Goal: Task Accomplishment & Management: Manage account settings

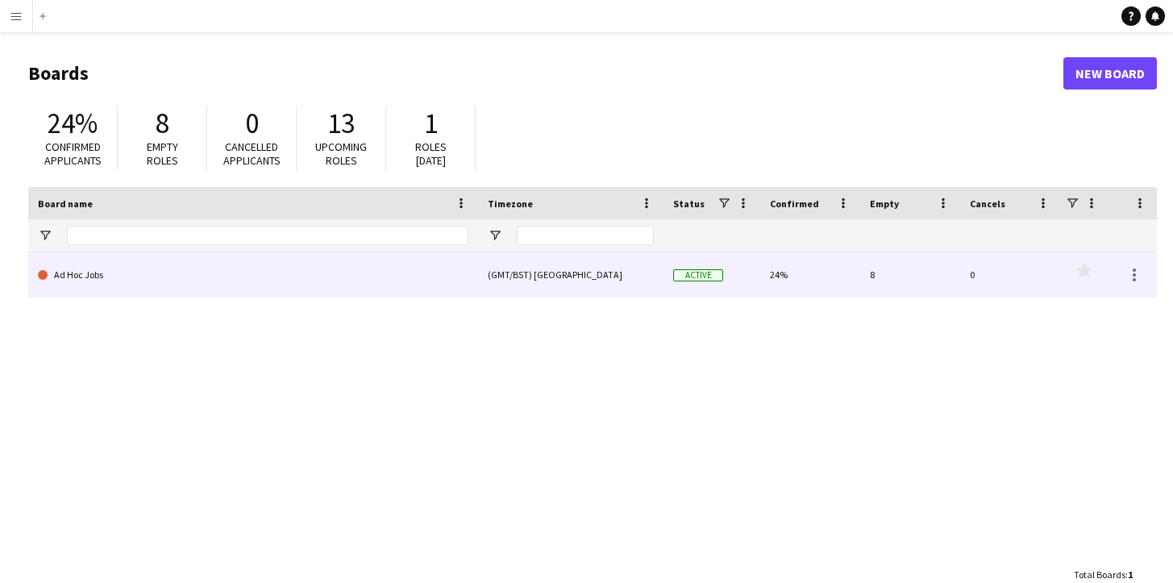
click at [256, 274] on link "Ad Hoc Jobs" at bounding box center [253, 274] width 431 height 45
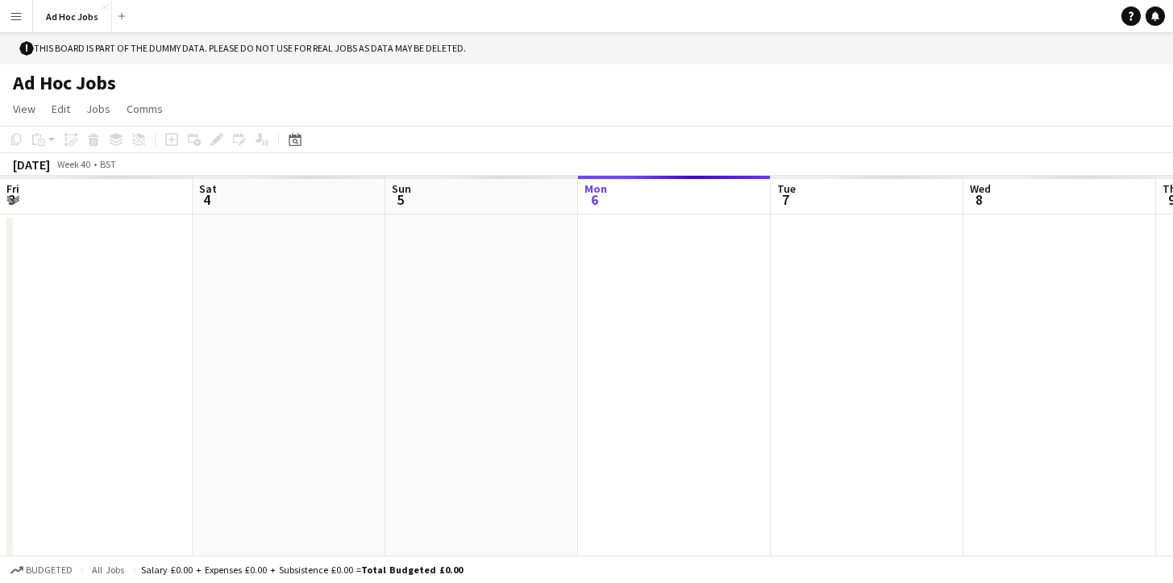
scroll to position [0, 385]
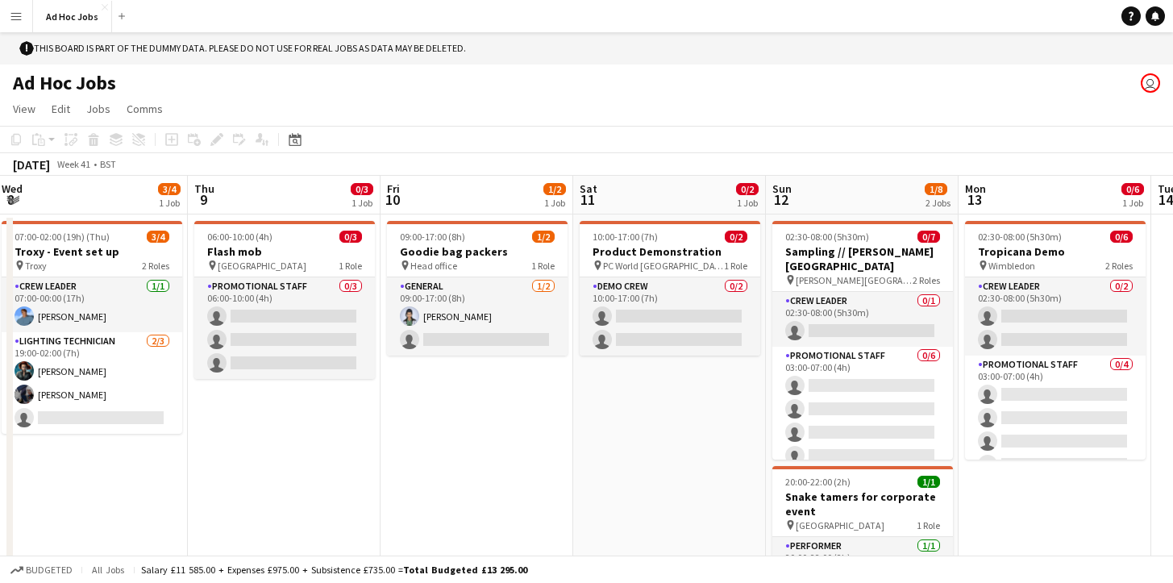
drag, startPoint x: 840, startPoint y: 487, endPoint x: 256, endPoint y: 492, distance: 583.1
click at [256, 492] on app-calendar-viewport "Sun 5 1/1 1 Job Mon 6 3/4 1 Job Tue 7 Wed 8 3/4 1 Job Thu 9 0/3 1 Job Fri 10 1/…" at bounding box center [586, 401] width 1173 height 450
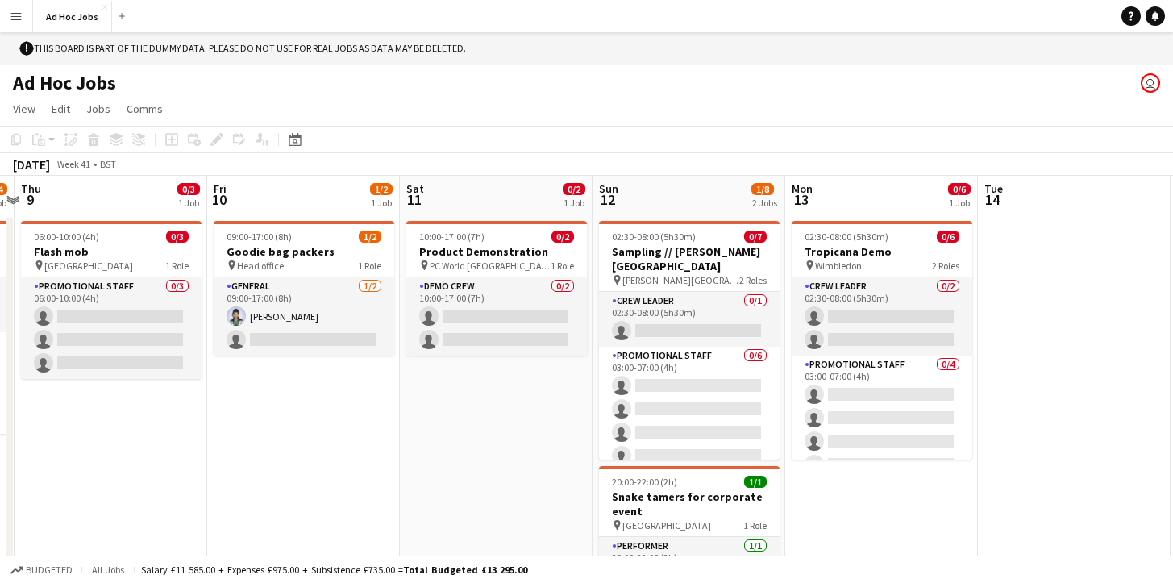
scroll to position [0, 765]
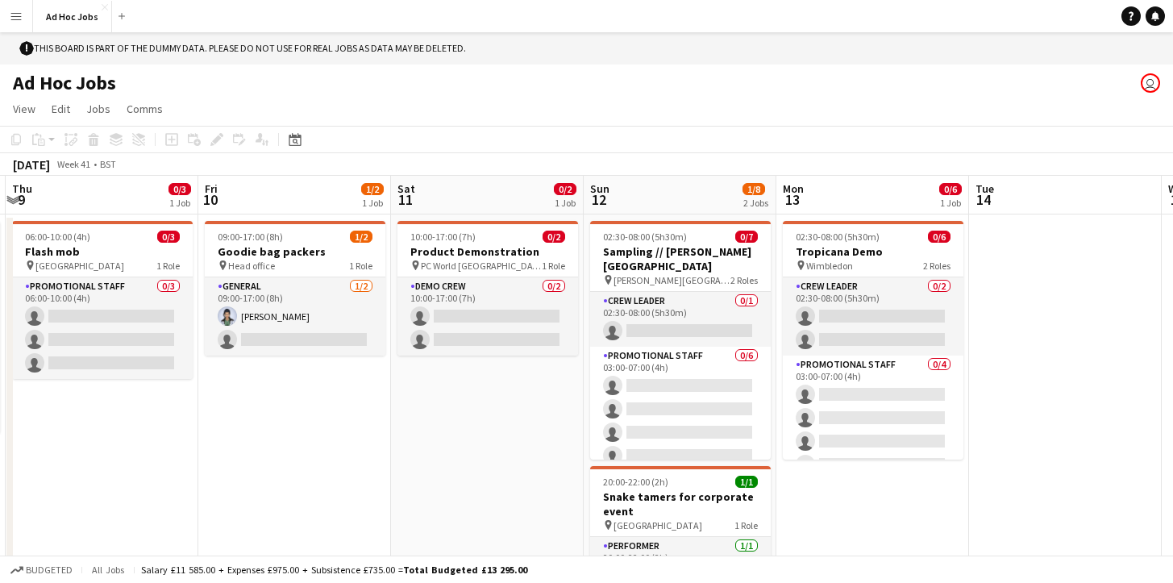
drag, startPoint x: 460, startPoint y: 485, endPoint x: 277, endPoint y: 479, distance: 182.4
click at [277, 479] on app-calendar-viewport "Sun 5 1/1 1 Job Mon 6 3/4 1 Job Tue 7 Wed 8 3/4 1 Job Thu 9 0/3 1 Job Fri 10 1/…" at bounding box center [586, 401] width 1173 height 450
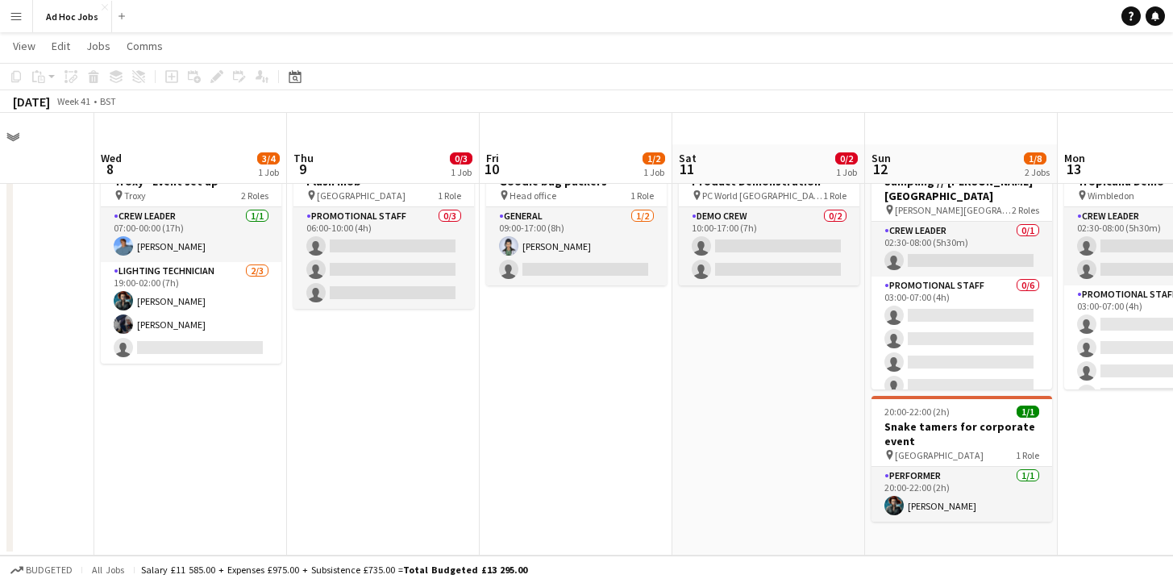
scroll to position [0, 514]
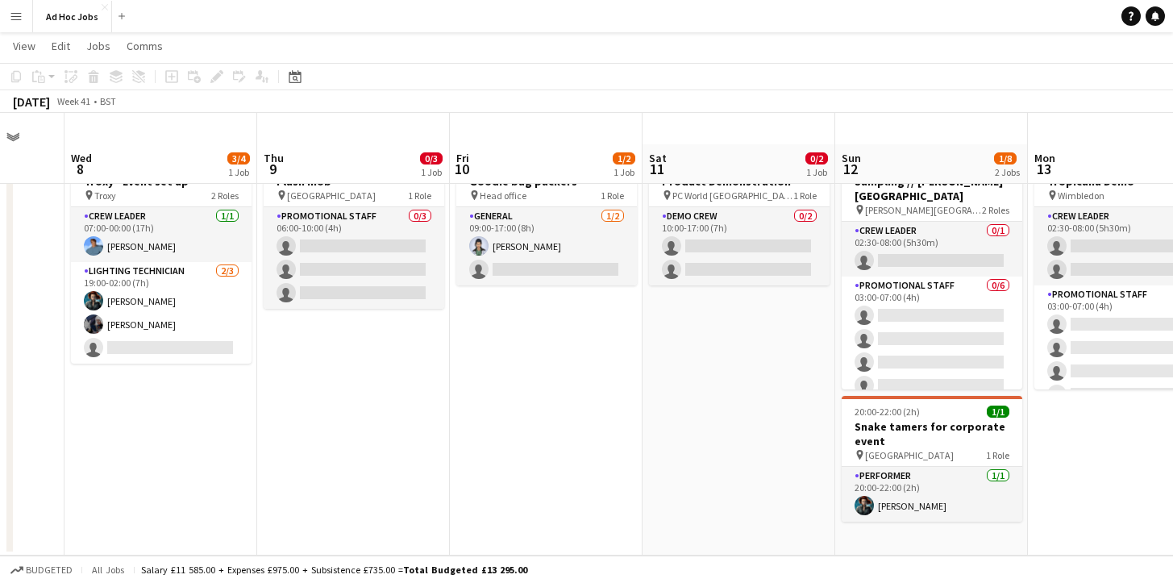
drag, startPoint x: 1039, startPoint y: 421, endPoint x: 905, endPoint y: 442, distance: 135.5
click at [905, 442] on app-calendar-viewport "Sun 5 1/1 1 Job Mon 6 3/4 1 Job Tue 7 Wed 8 3/4 1 Job Thu 9 0/3 1 Job Fri 10 1/…" at bounding box center [586, 291] width 1173 height 529
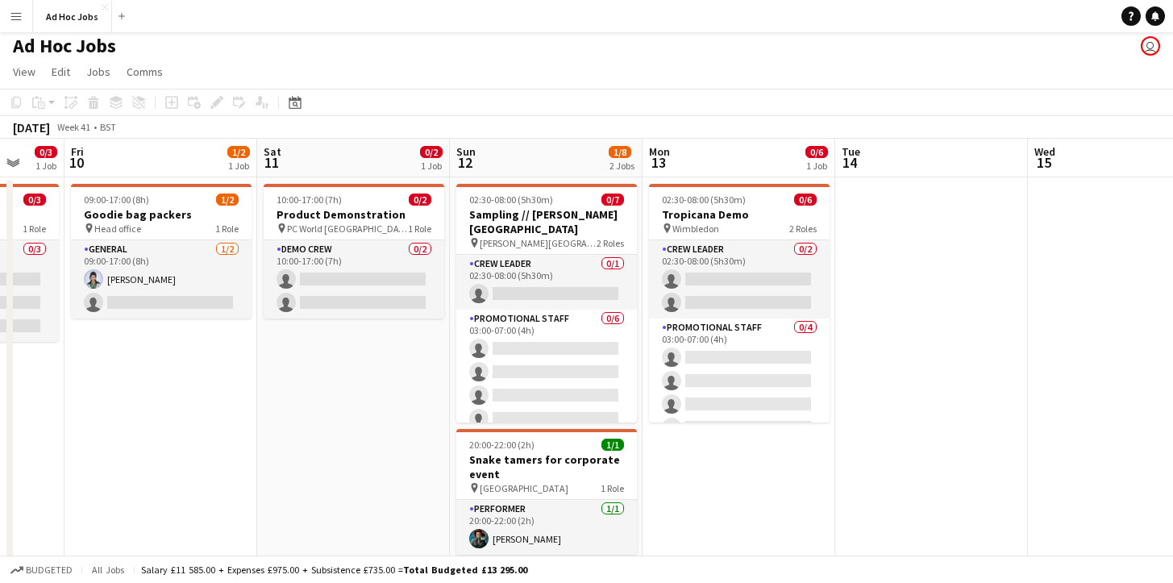
scroll to position [0, 0]
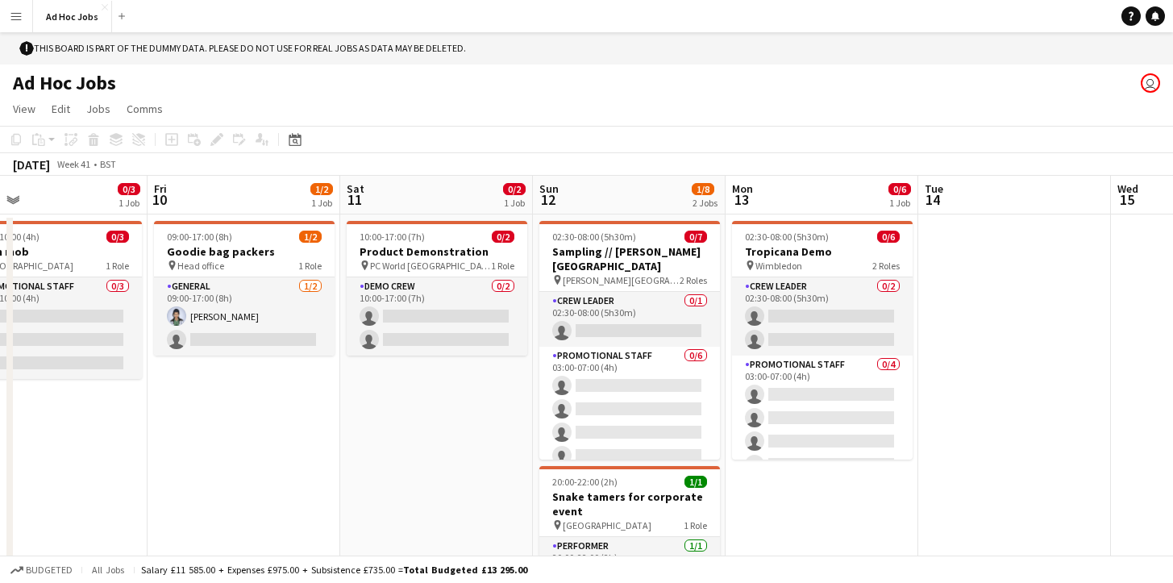
drag, startPoint x: 976, startPoint y: 322, endPoint x: 1069, endPoint y: 325, distance: 93.6
click at [1069, 325] on app-calendar-viewport "Tue 7 Wed 8 3/4 1 Job Thu 9 0/3 1 Job Fri 10 1/2 1 Job Sat 11 0/2 1 Job Sun 12 …" at bounding box center [586, 401] width 1173 height 450
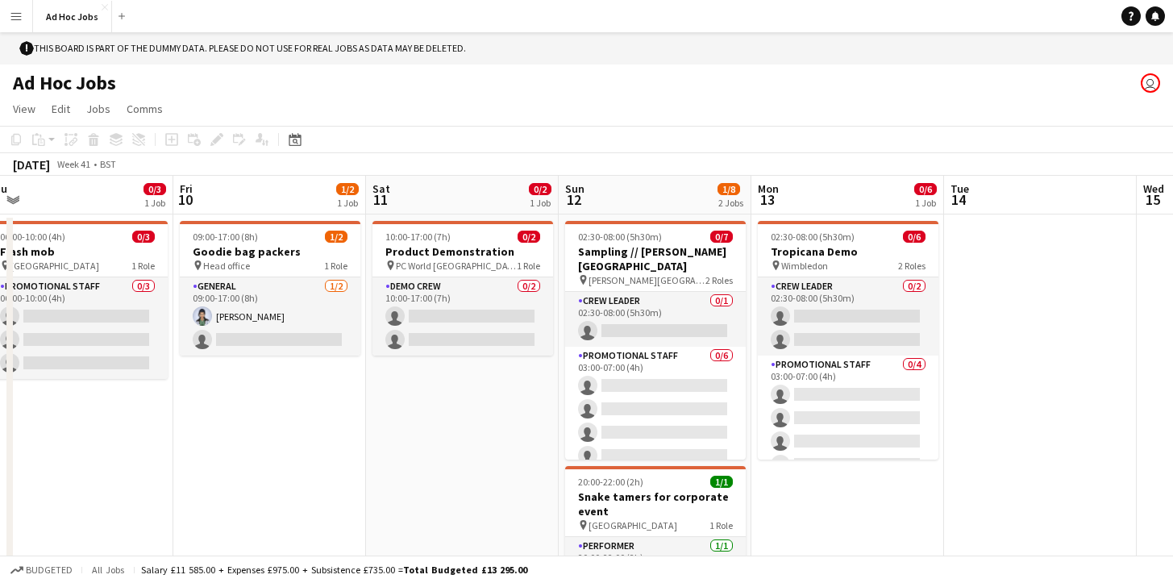
drag, startPoint x: 407, startPoint y: 453, endPoint x: 526, endPoint y: 445, distance: 118.8
click at [540, 450] on app-calendar-viewport "Tue 7 Wed 8 3/4 1 Job Thu 9 0/3 1 Job Fri 10 1/2 1 Job Sat 11 0/2 1 Job Sun 12 …" at bounding box center [586, 401] width 1173 height 450
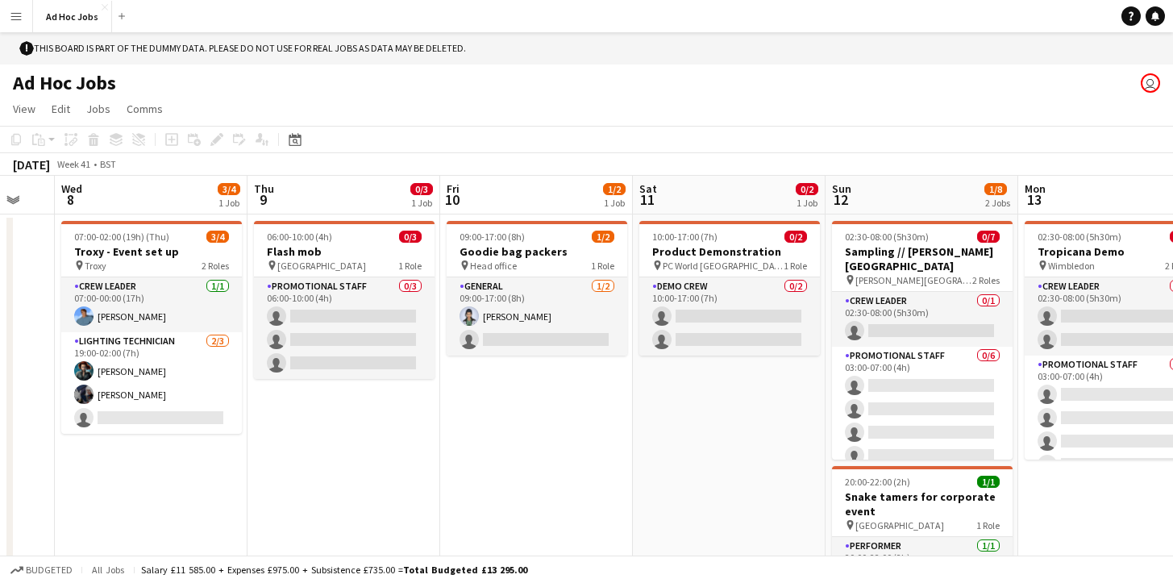
drag, startPoint x: 323, startPoint y: 447, endPoint x: 574, endPoint y: 445, distance: 250.8
click at [574, 445] on app-calendar-viewport "Mon 6 3/4 1 Job Tue 7 Wed 8 3/4 1 Job Thu 9 0/3 1 Job Fri 10 1/2 1 Job Sat 11 0…" at bounding box center [586, 401] width 1173 height 450
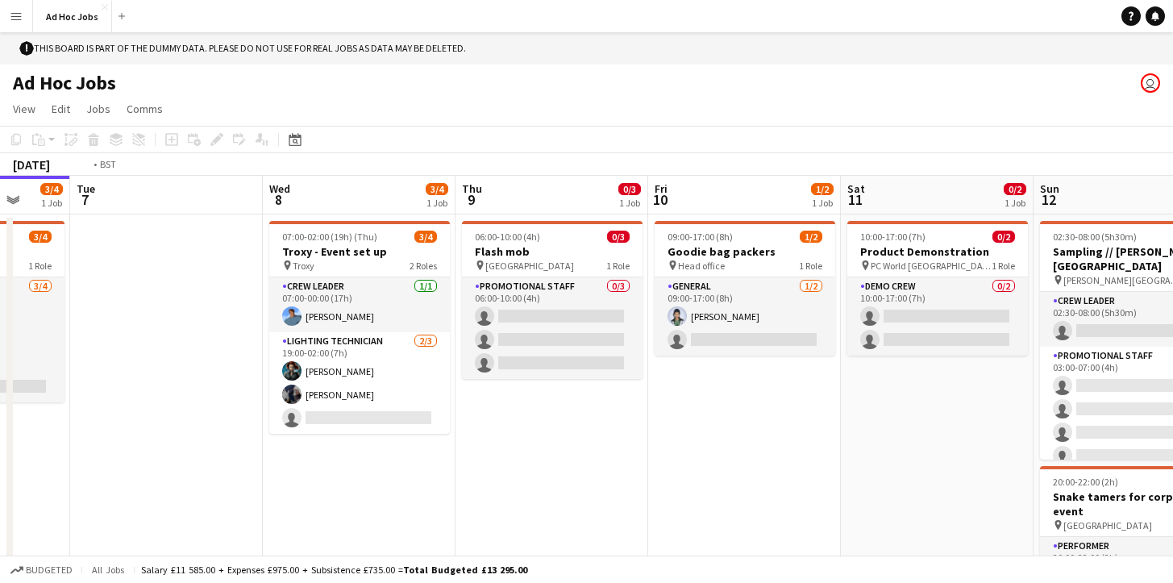
drag, startPoint x: 357, startPoint y: 460, endPoint x: 563, endPoint y: 461, distance: 205.7
click at [563, 461] on app-calendar-viewport "Sat 4 2/3 1 Job Sun 5 1/1 1 Job Mon 6 3/4 1 Job Tue 7 Wed 8 3/4 1 Job Thu 9 0/3…" at bounding box center [586, 401] width 1173 height 450
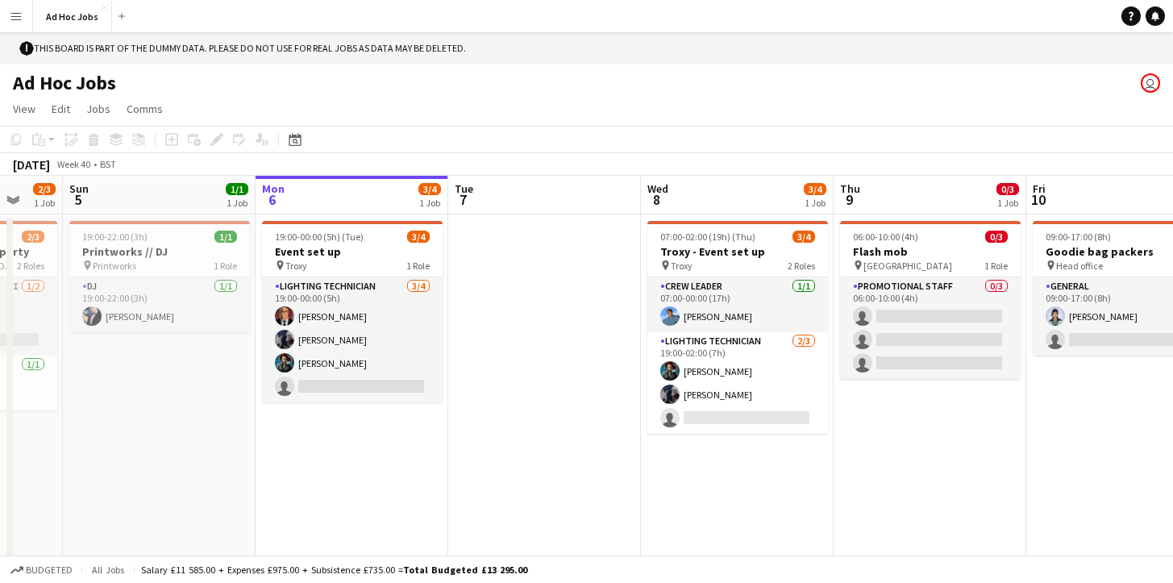
drag, startPoint x: 377, startPoint y: 469, endPoint x: 563, endPoint y: 472, distance: 186.3
click at [563, 472] on app-calendar-viewport "Fri 3 2/2 1 Job Sat 4 2/3 1 Job Sun 5 1/1 1 Job Mon 6 3/4 1 Job Tue 7 Wed 8 3/4…" at bounding box center [586, 401] width 1173 height 450
click at [17, 19] on app-icon "Menu" at bounding box center [16, 16] width 13 height 13
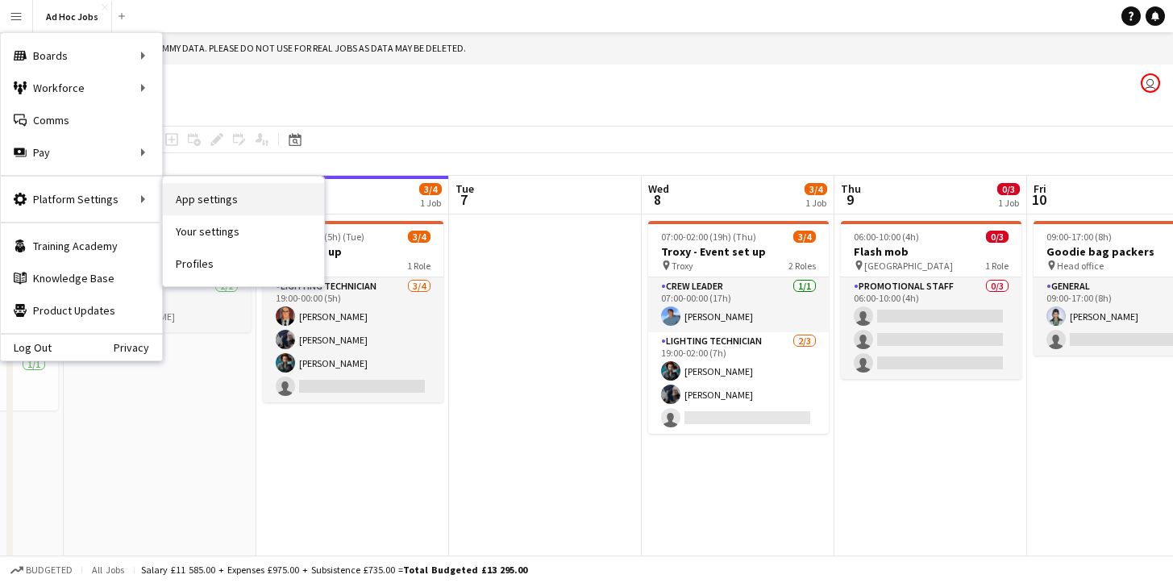
click at [202, 198] on link "App settings" at bounding box center [243, 199] width 161 height 32
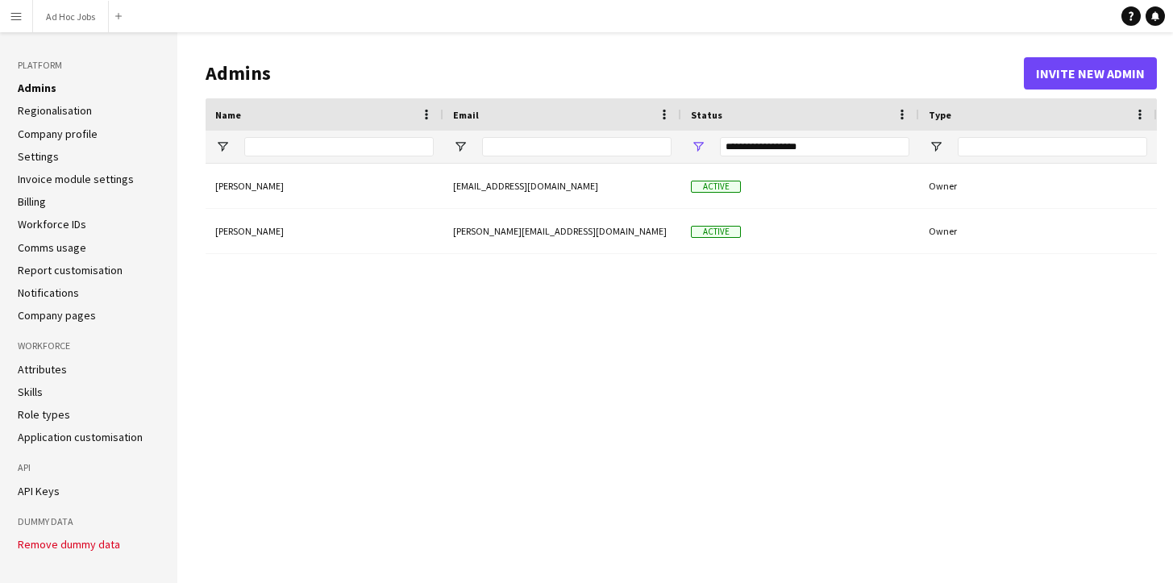
click at [68, 111] on link "Regionalisation" at bounding box center [55, 110] width 74 height 15
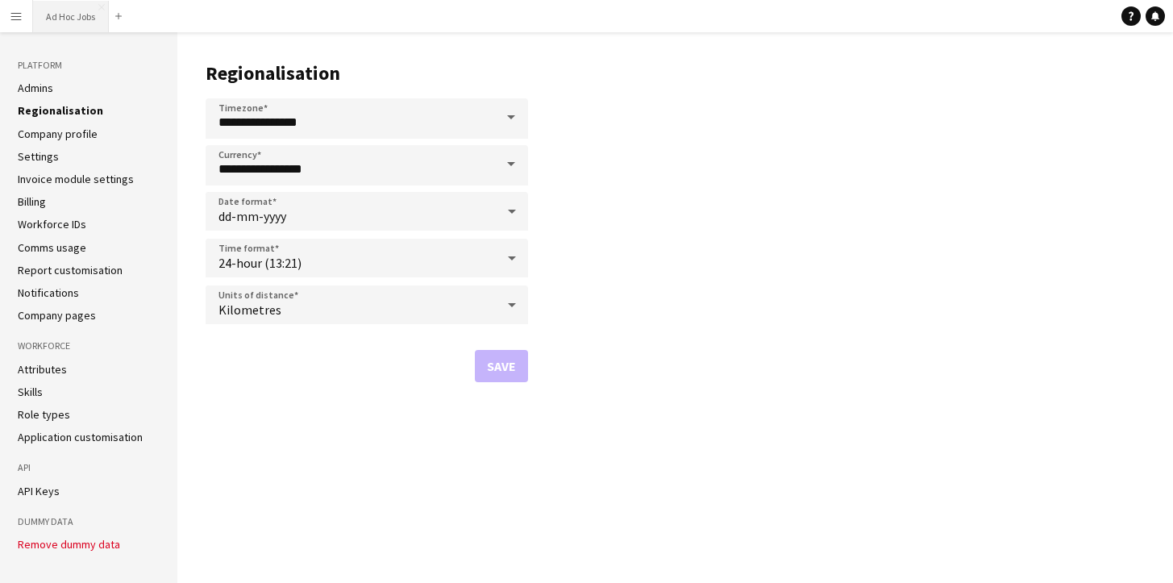
click at [57, 15] on button "Ad Hoc Jobs Close" at bounding box center [71, 16] width 76 height 31
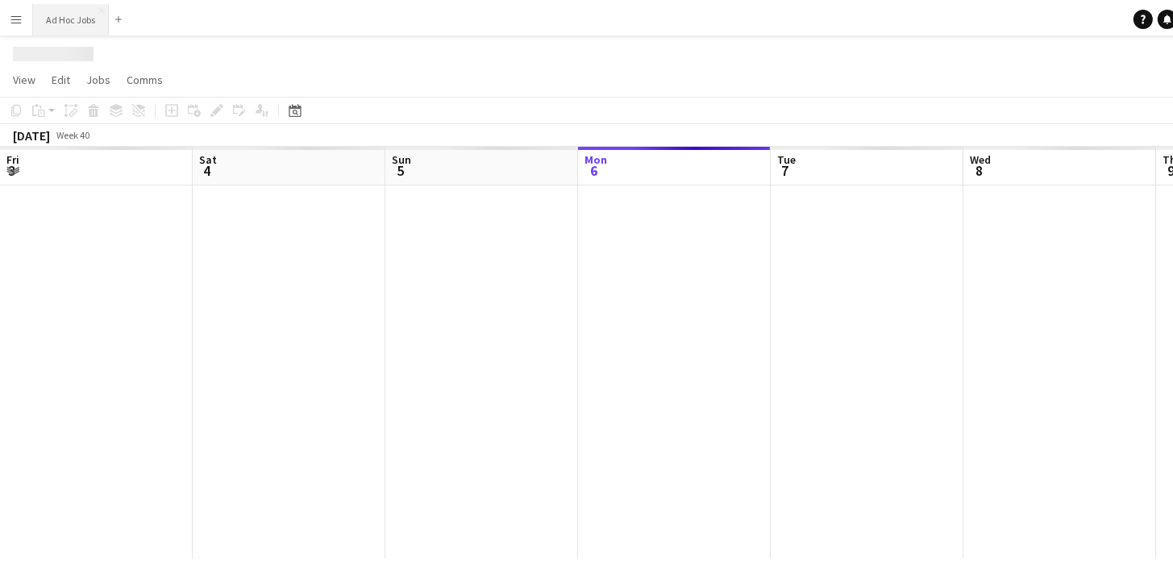
scroll to position [0, 385]
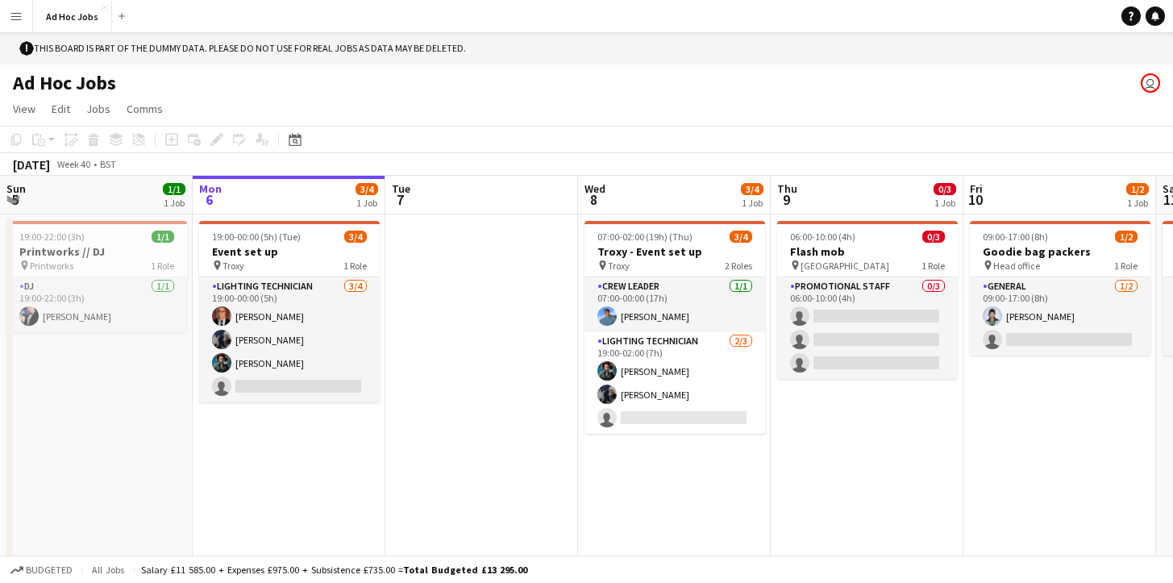
click at [67, 84] on h1 "Ad Hoc Jobs" at bounding box center [64, 83] width 103 height 24
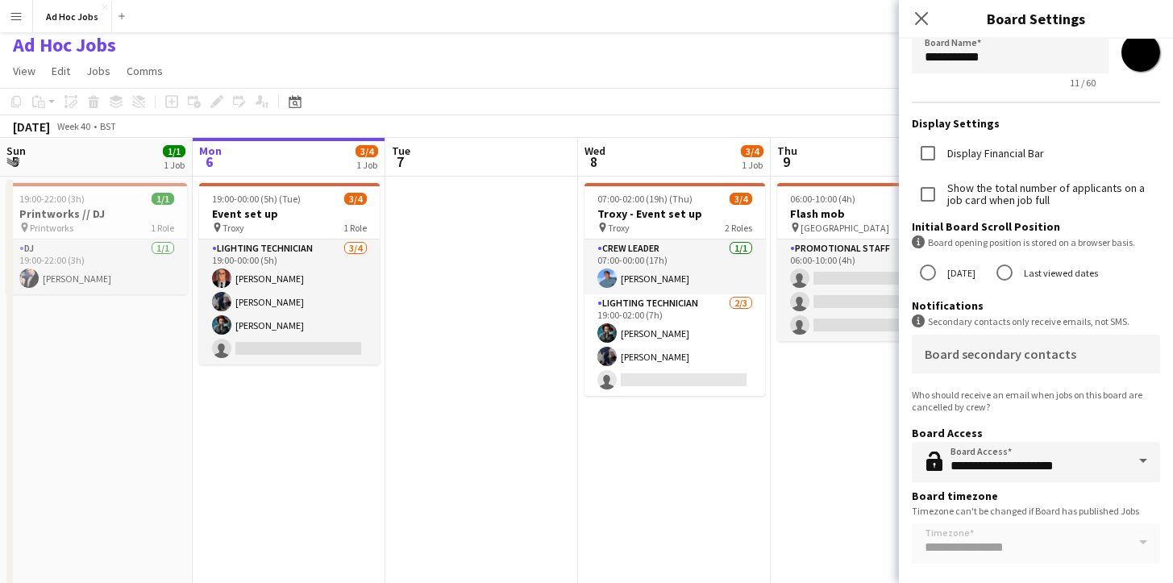
scroll to position [0, 0]
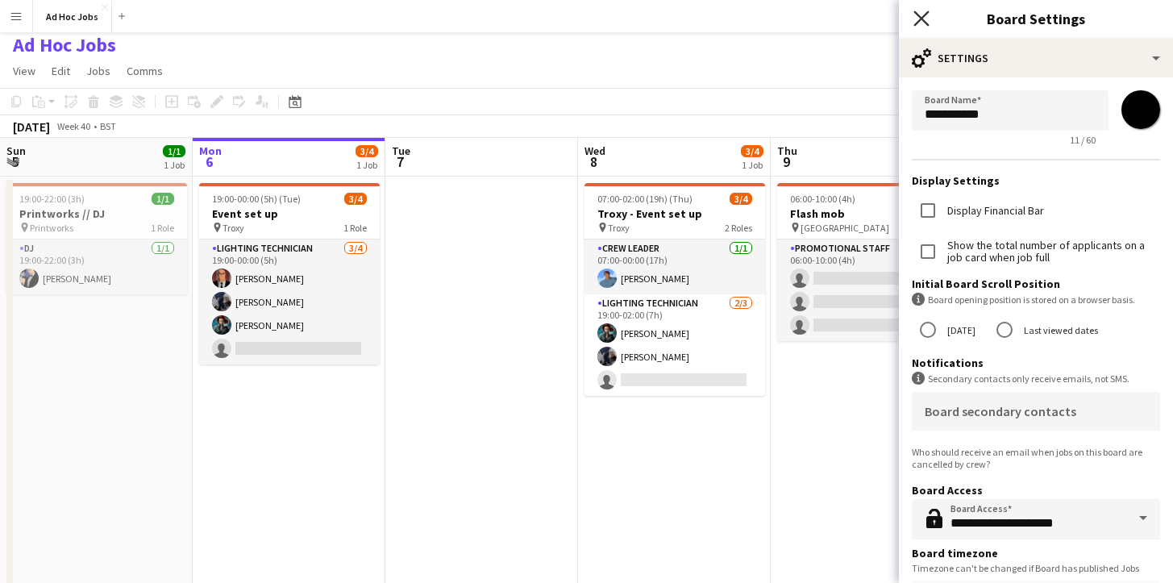
click at [921, 23] on icon "Close pop-in" at bounding box center [921, 17] width 15 height 15
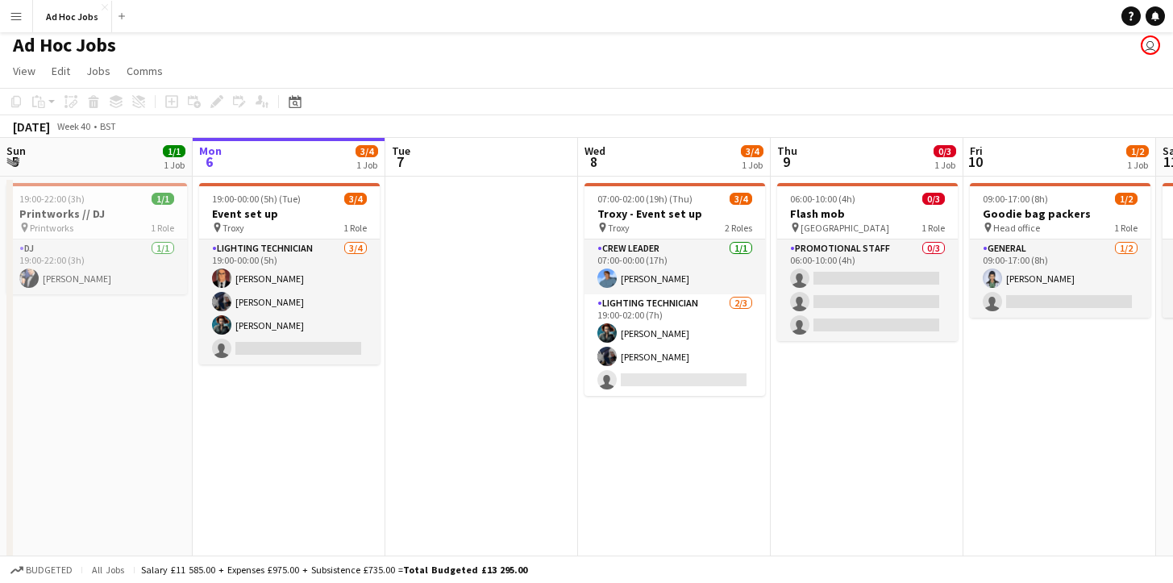
click at [8, 19] on button "Menu" at bounding box center [16, 16] width 32 height 32
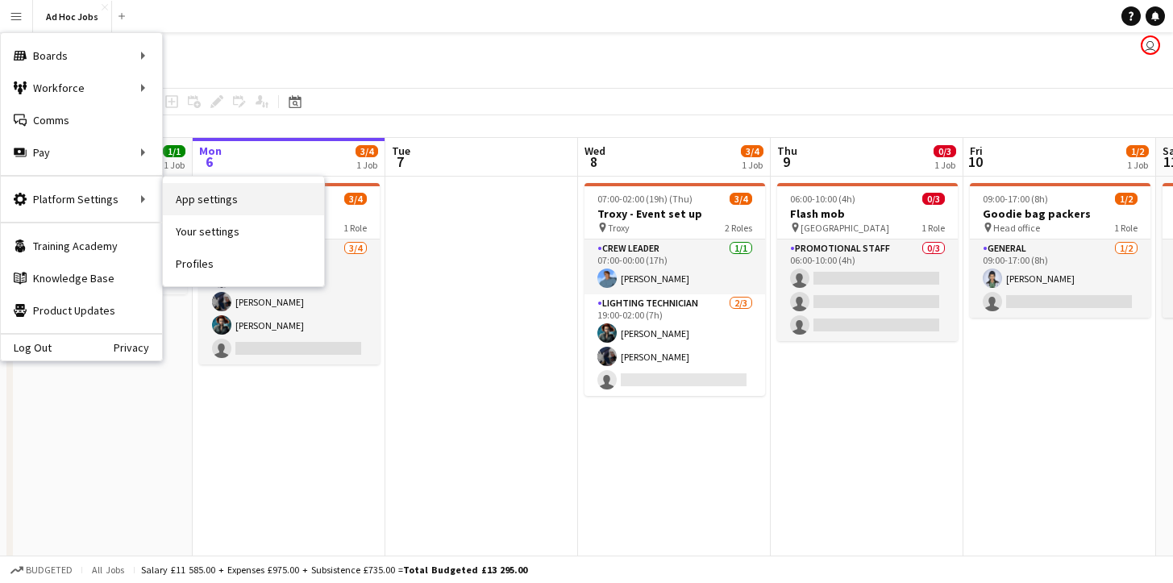
click at [206, 202] on link "App settings" at bounding box center [243, 199] width 161 height 32
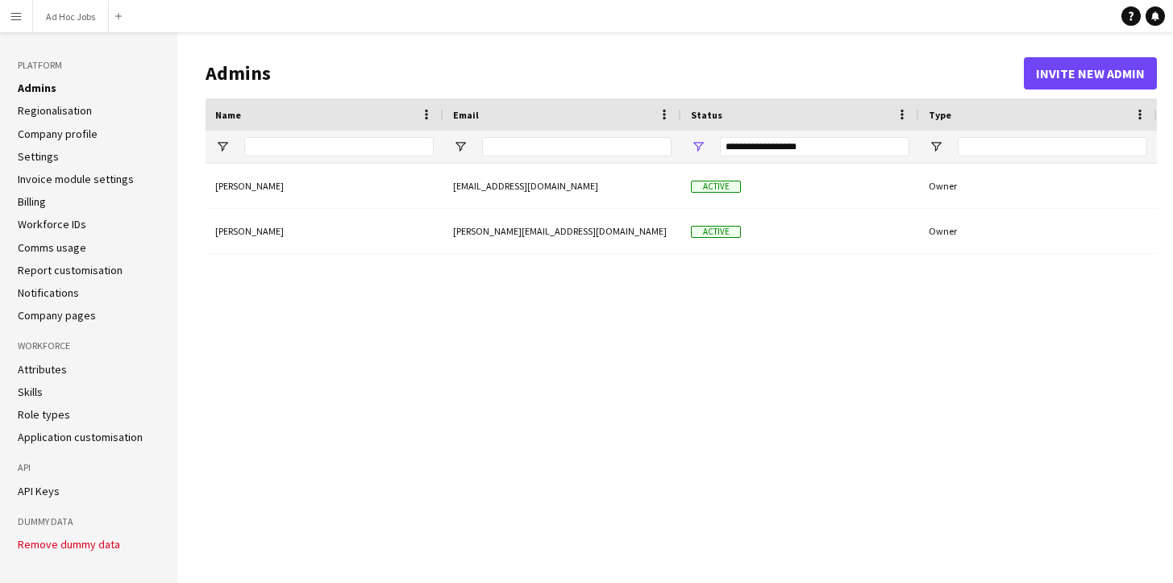
click at [48, 159] on link "Settings" at bounding box center [38, 156] width 41 height 15
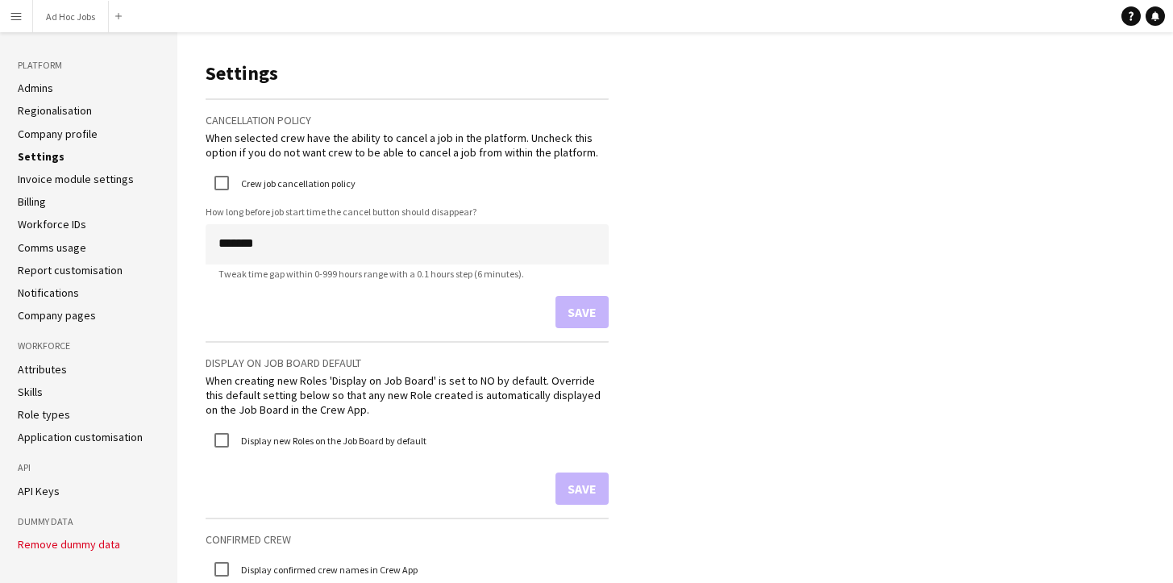
click at [73, 177] on link "Invoice module settings" at bounding box center [76, 179] width 116 height 15
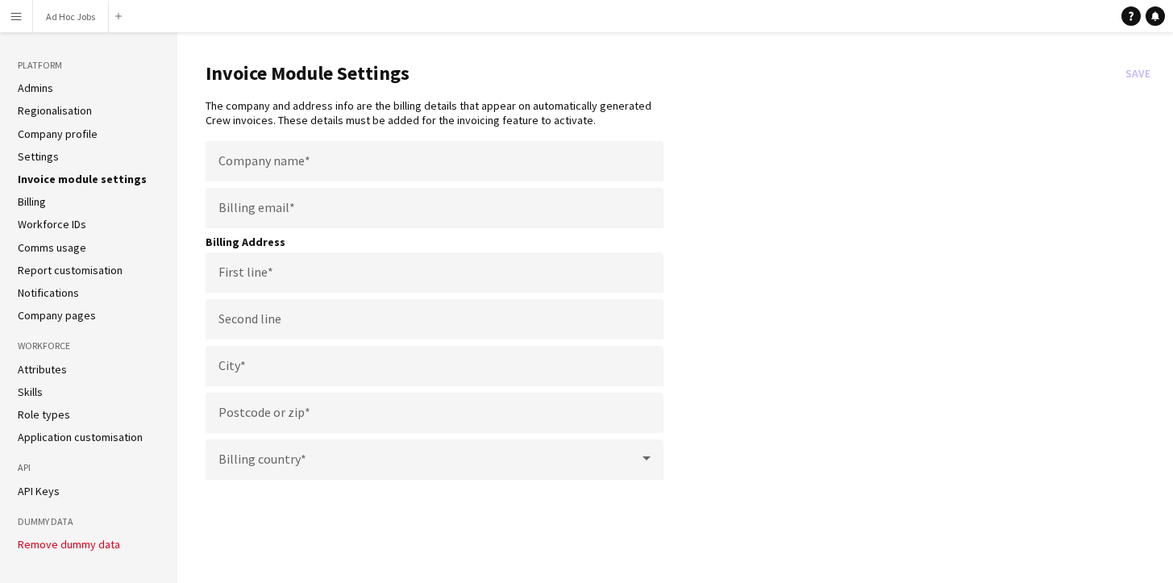
click at [41, 159] on link "Settings" at bounding box center [38, 156] width 41 height 15
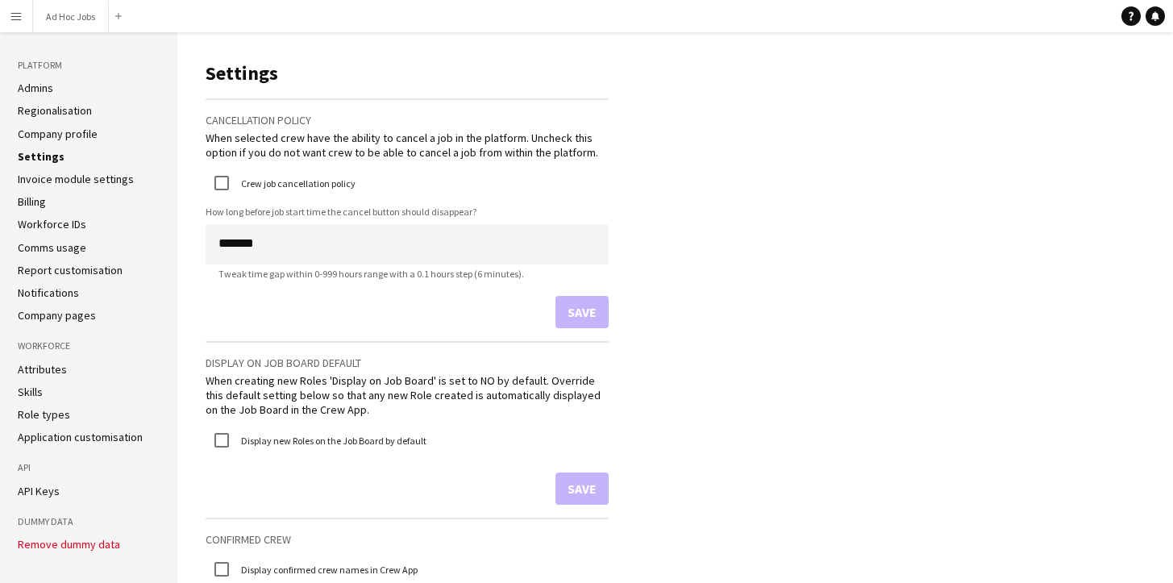
click at [18, 22] on app-icon "Menu" at bounding box center [16, 16] width 13 height 13
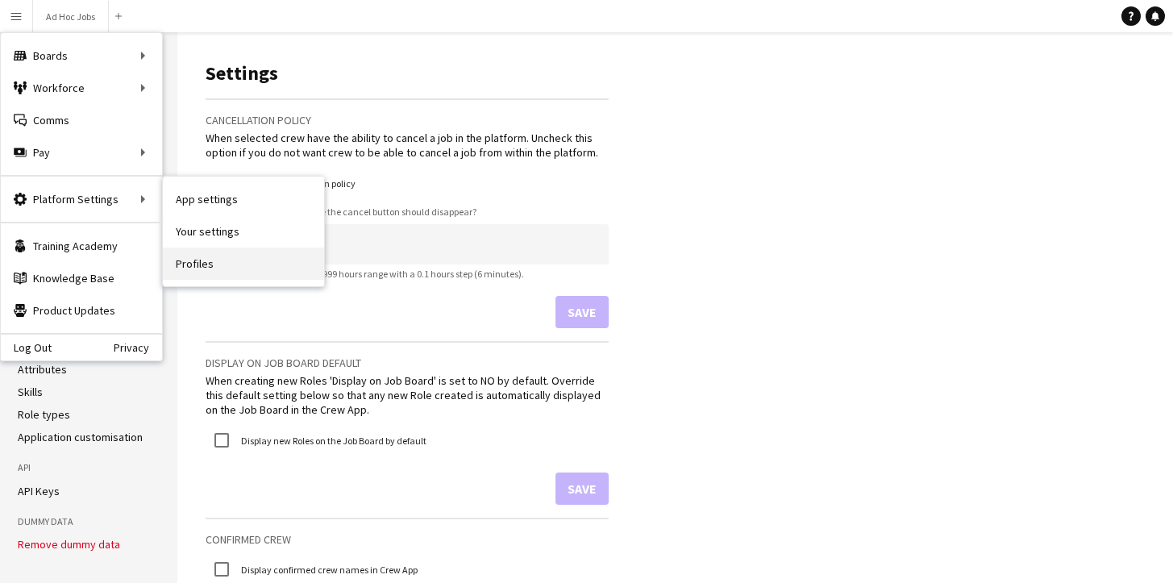
click at [197, 263] on link "Profiles" at bounding box center [243, 264] width 161 height 32
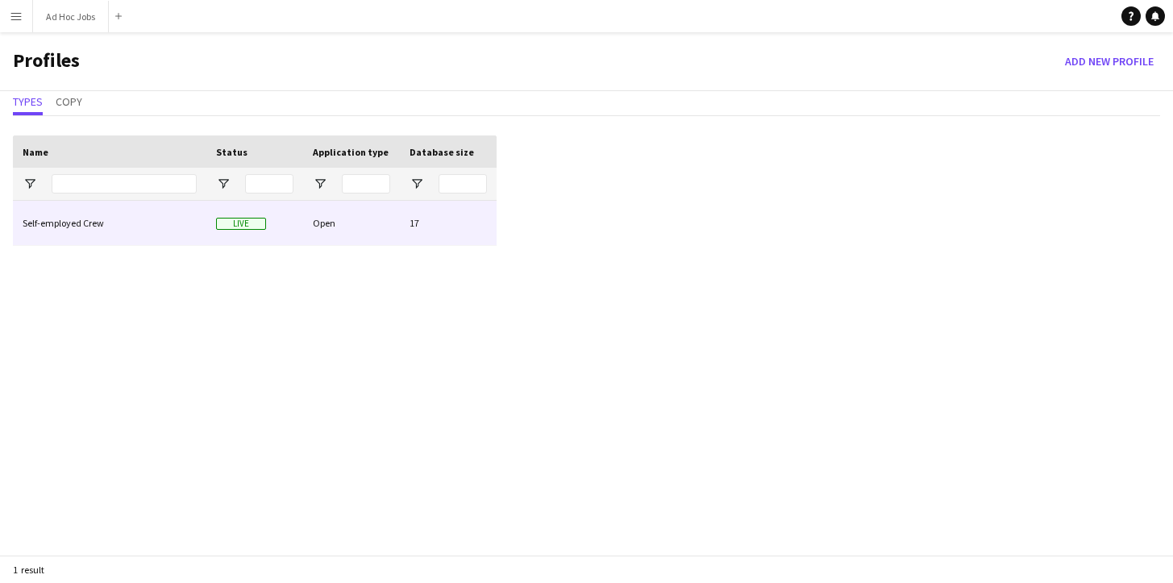
click at [365, 229] on div "Open" at bounding box center [351, 223] width 97 height 44
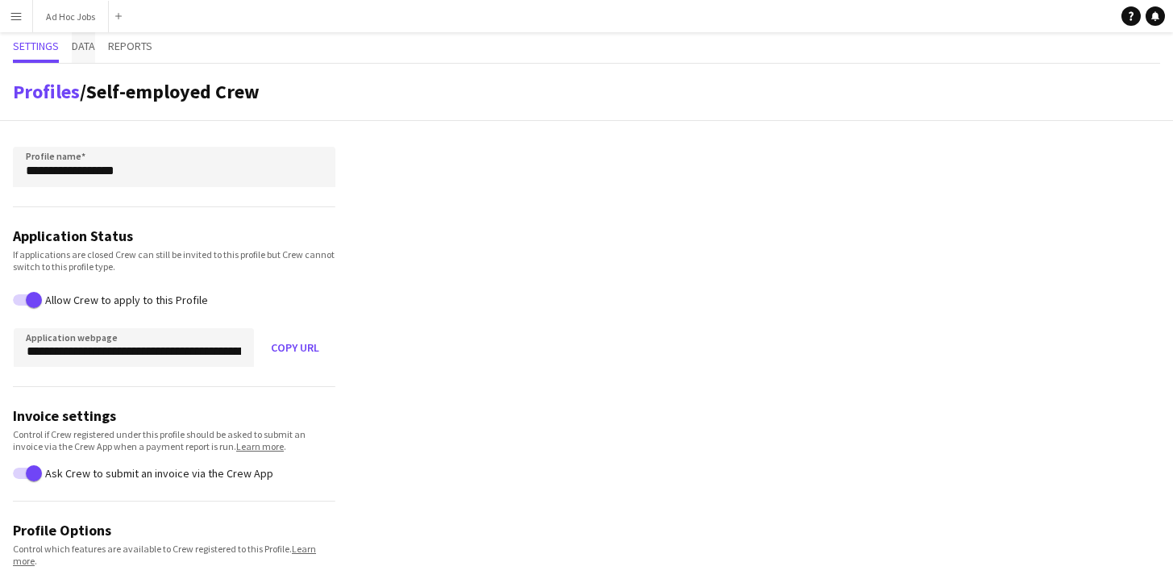
click at [85, 50] on span "Data" at bounding box center [83, 45] width 23 height 11
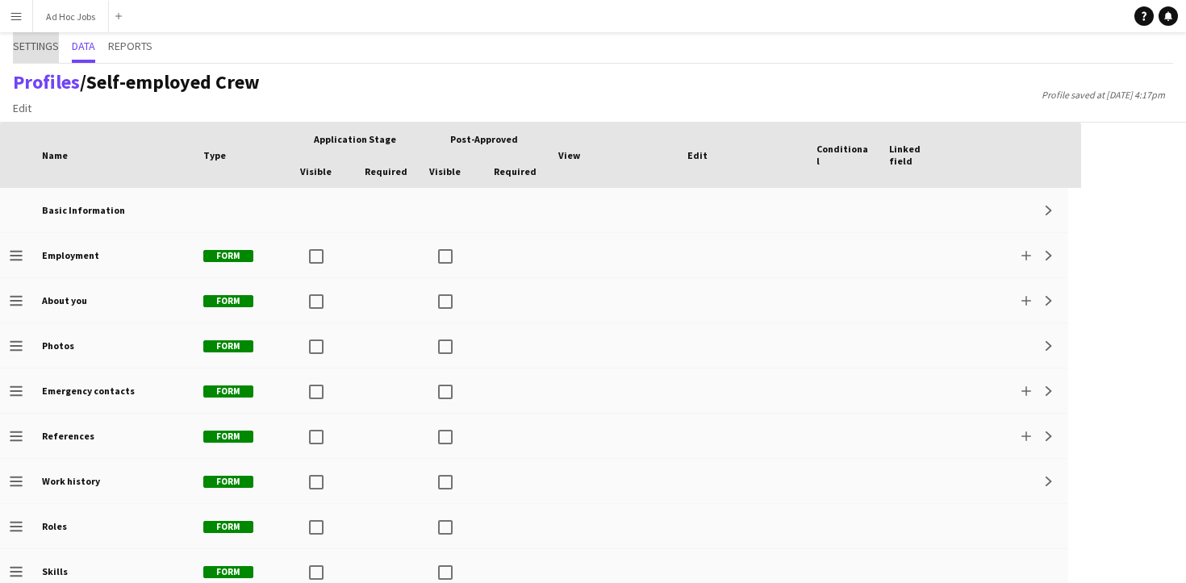
click at [46, 45] on span "Settings" at bounding box center [36, 45] width 46 height 11
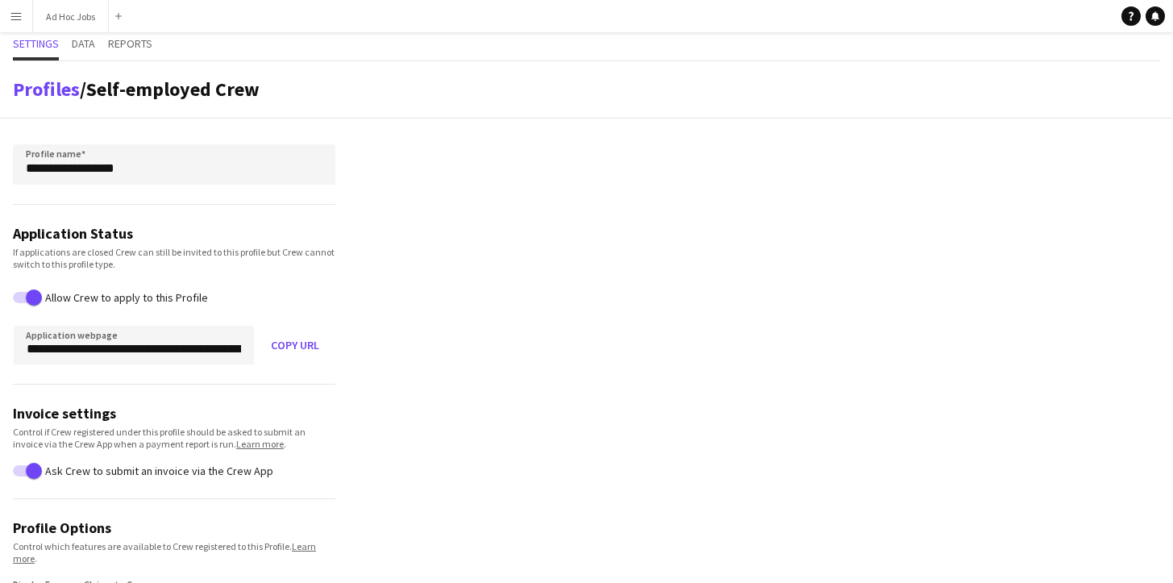
scroll to position [3, 0]
click at [132, 47] on span "Reports" at bounding box center [130, 42] width 44 height 11
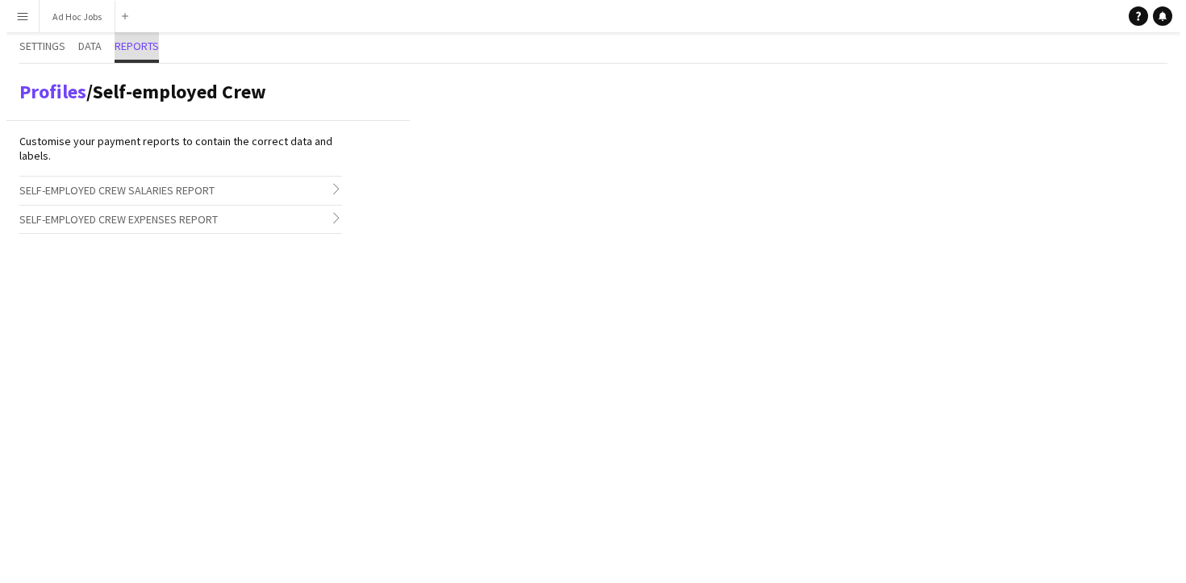
scroll to position [0, 0]
click at [24, 19] on button "Menu" at bounding box center [16, 16] width 32 height 32
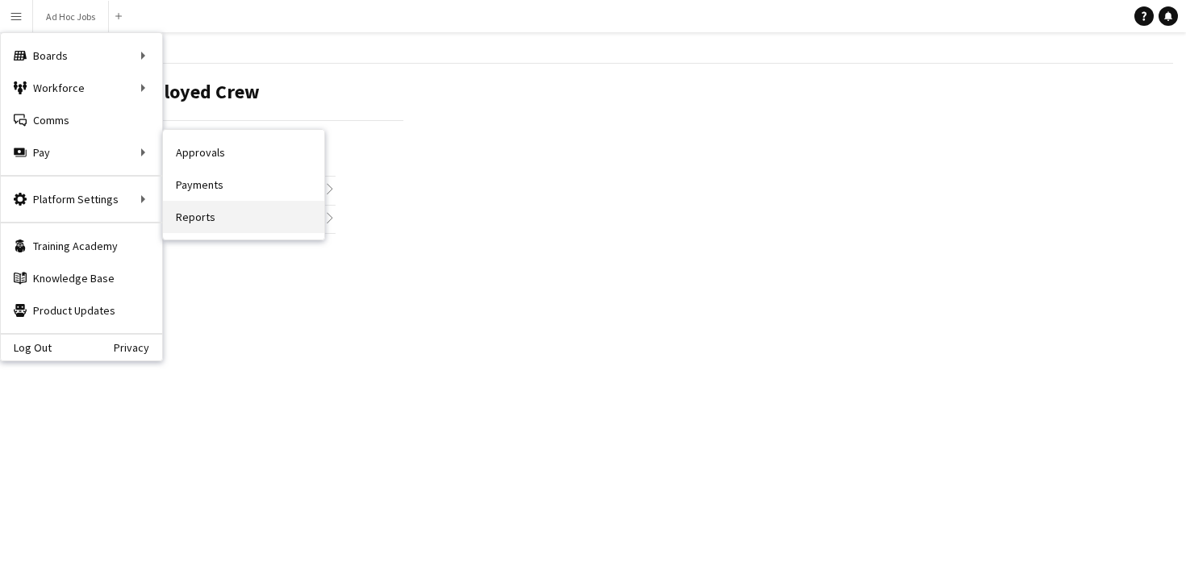
click at [199, 214] on link "Reports" at bounding box center [243, 217] width 161 height 32
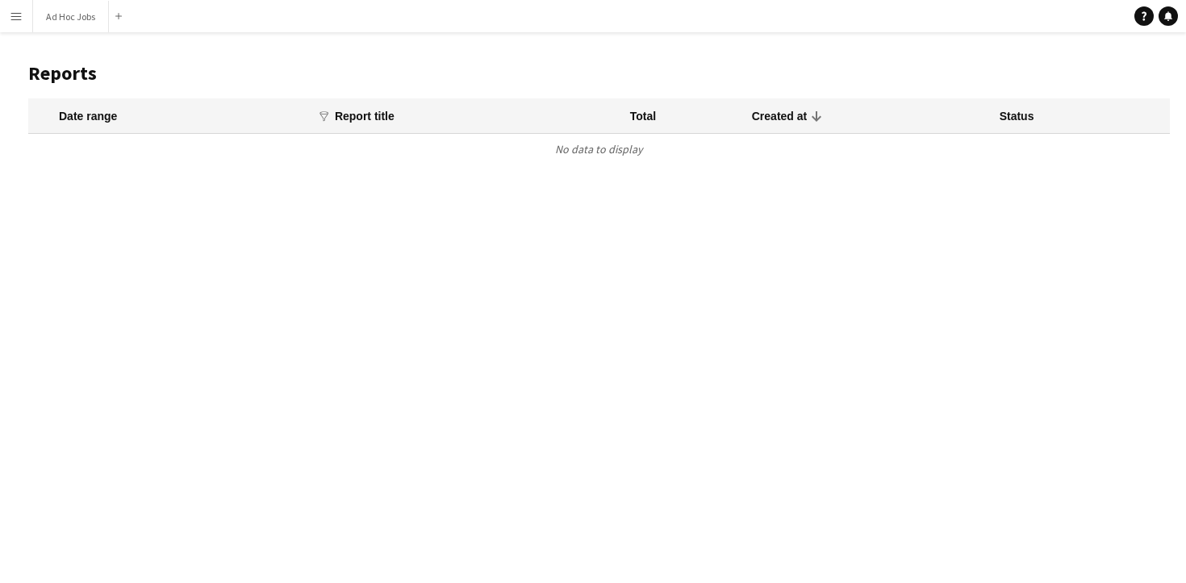
click at [19, 15] on app-icon "Menu" at bounding box center [16, 16] width 13 height 13
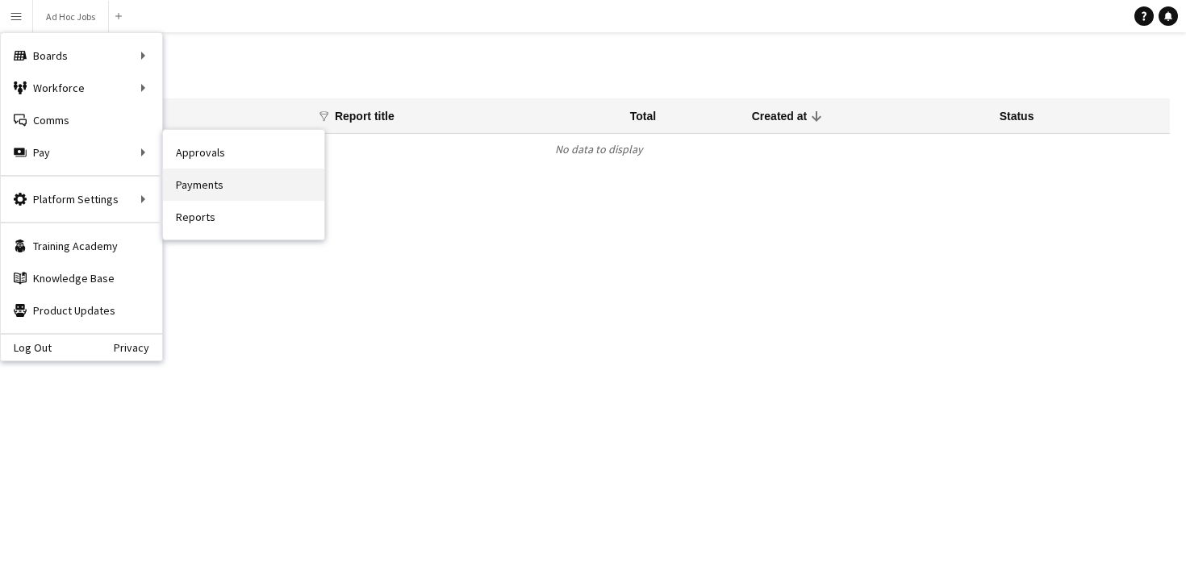
click at [193, 182] on link "Payments" at bounding box center [243, 185] width 161 height 32
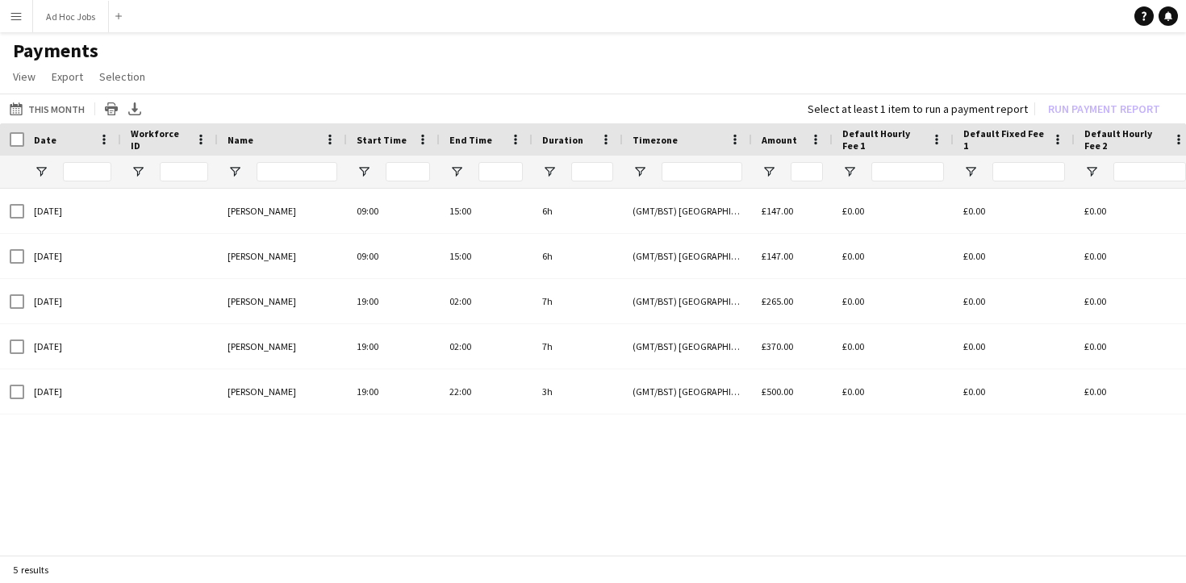
click at [16, 20] on app-icon "Menu" at bounding box center [16, 16] width 13 height 13
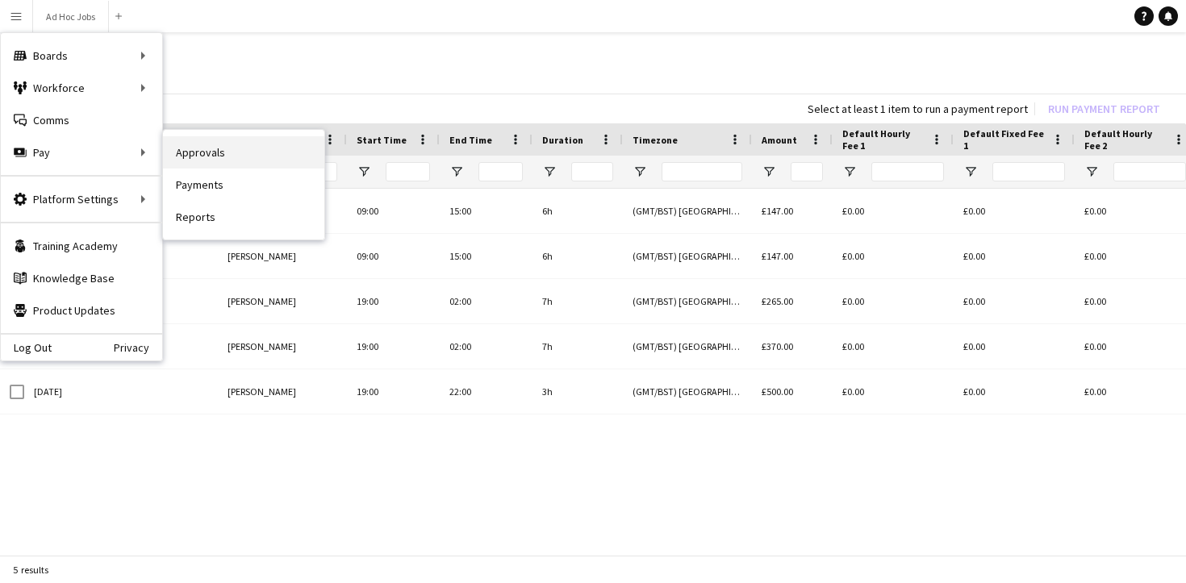
click at [186, 149] on link "Approvals" at bounding box center [243, 152] width 161 height 32
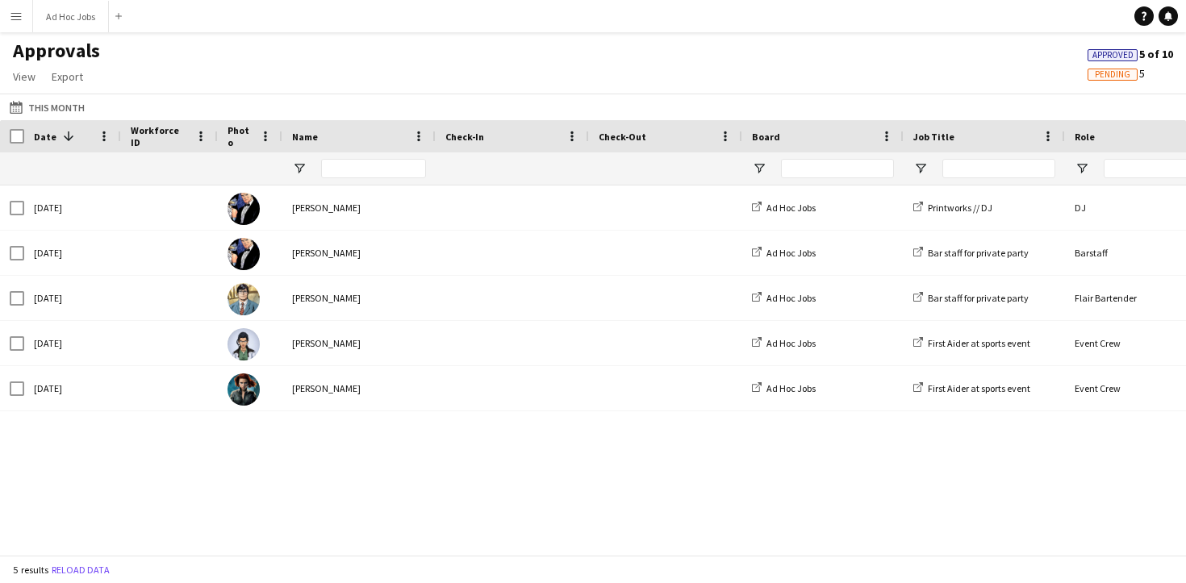
click at [15, 19] on app-icon "Menu" at bounding box center [16, 16] width 13 height 13
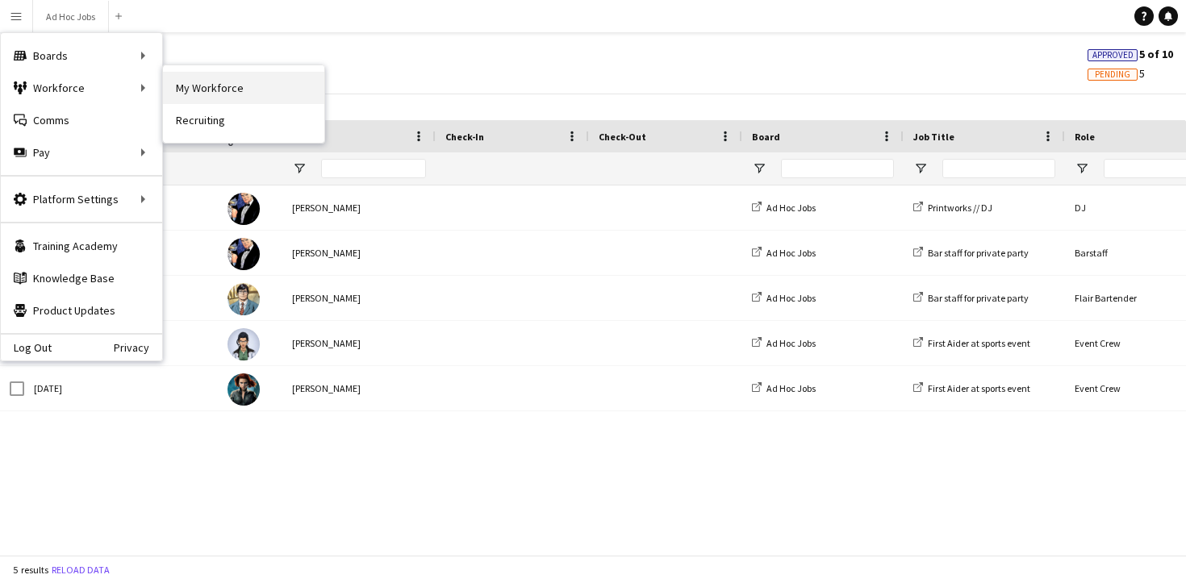
click at [201, 85] on link "My Workforce" at bounding box center [243, 88] width 161 height 32
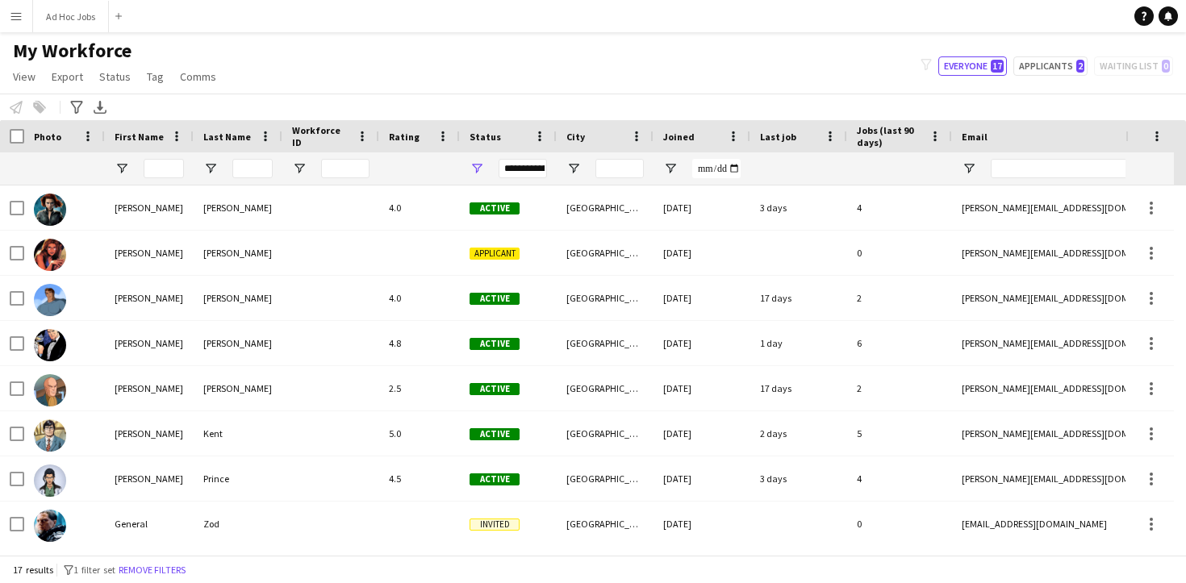
click at [10, 21] on app-icon "Menu" at bounding box center [16, 16] width 13 height 13
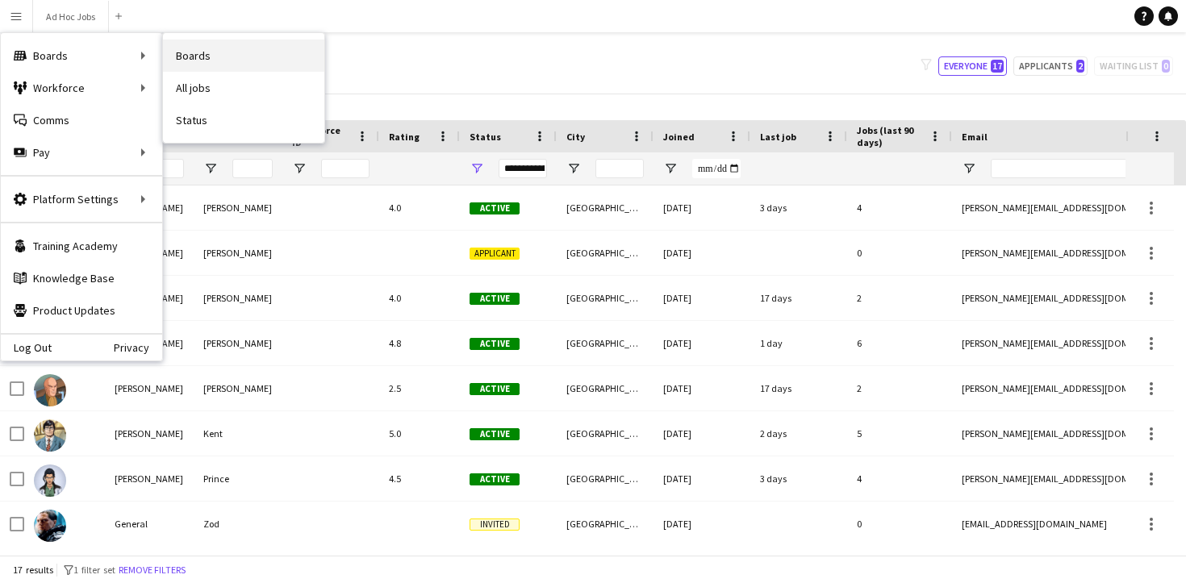
click at [200, 62] on link "Boards" at bounding box center [243, 56] width 161 height 32
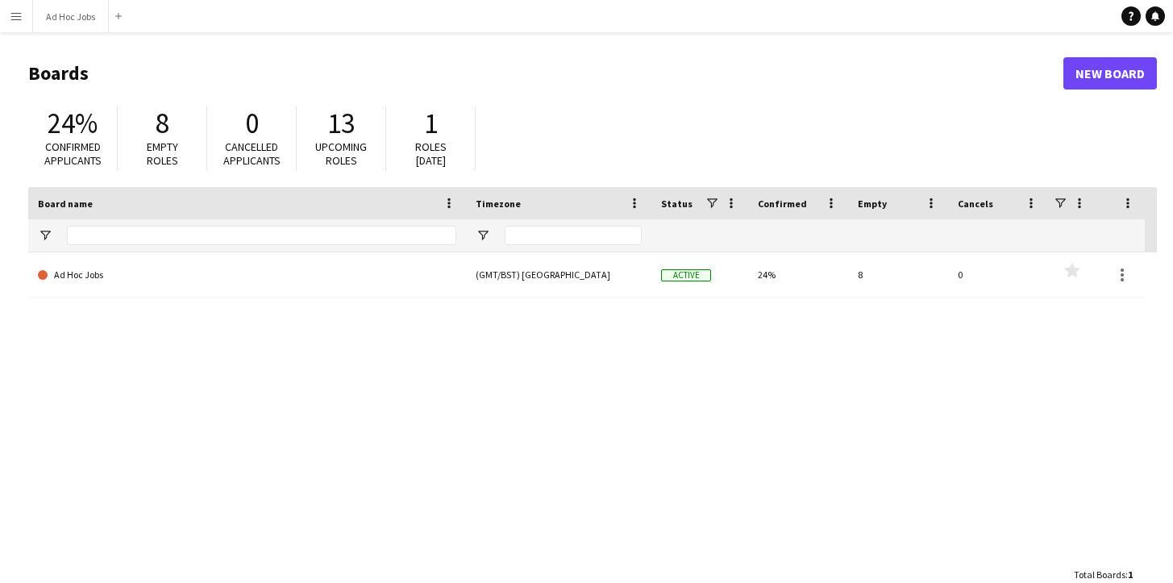
click at [13, 17] on app-icon "Menu" at bounding box center [16, 16] width 13 height 13
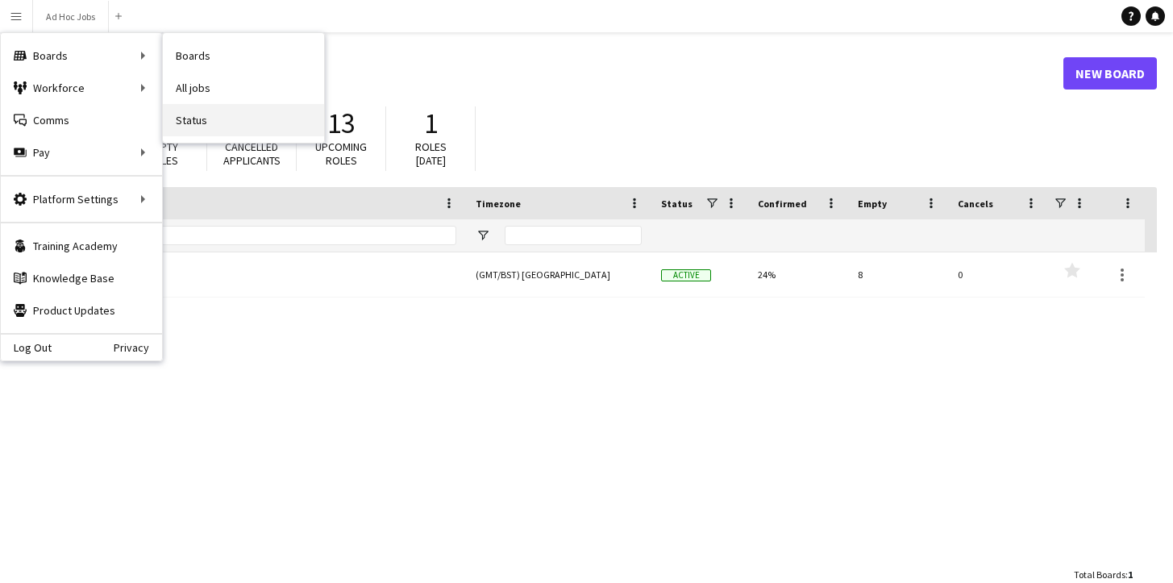
click at [193, 115] on link "Status" at bounding box center [243, 120] width 161 height 32
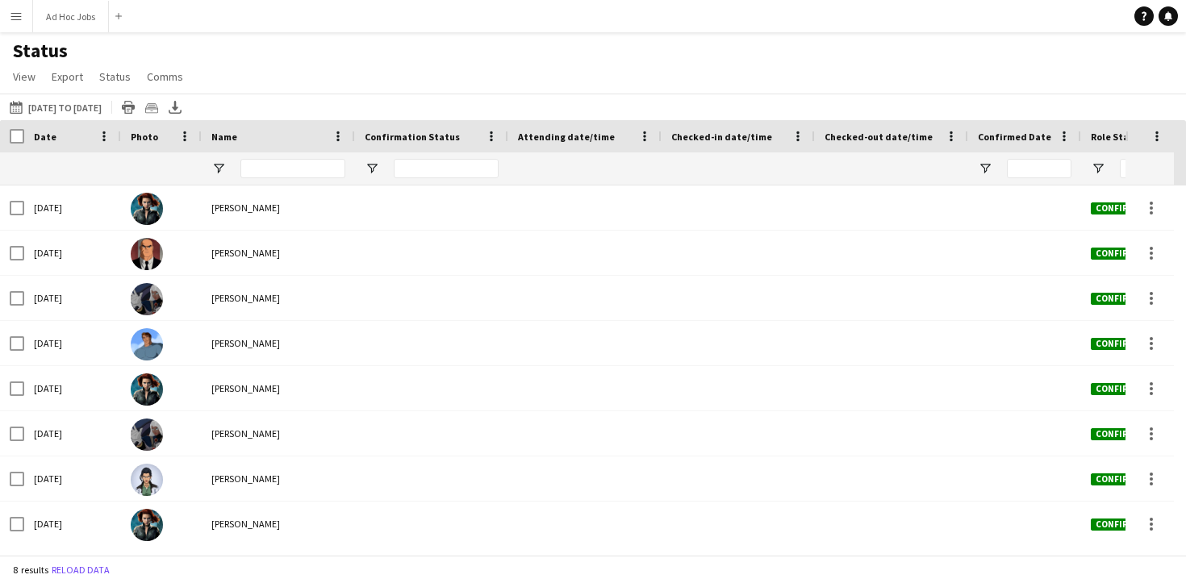
click at [18, 20] on app-icon "Menu" at bounding box center [16, 16] width 13 height 13
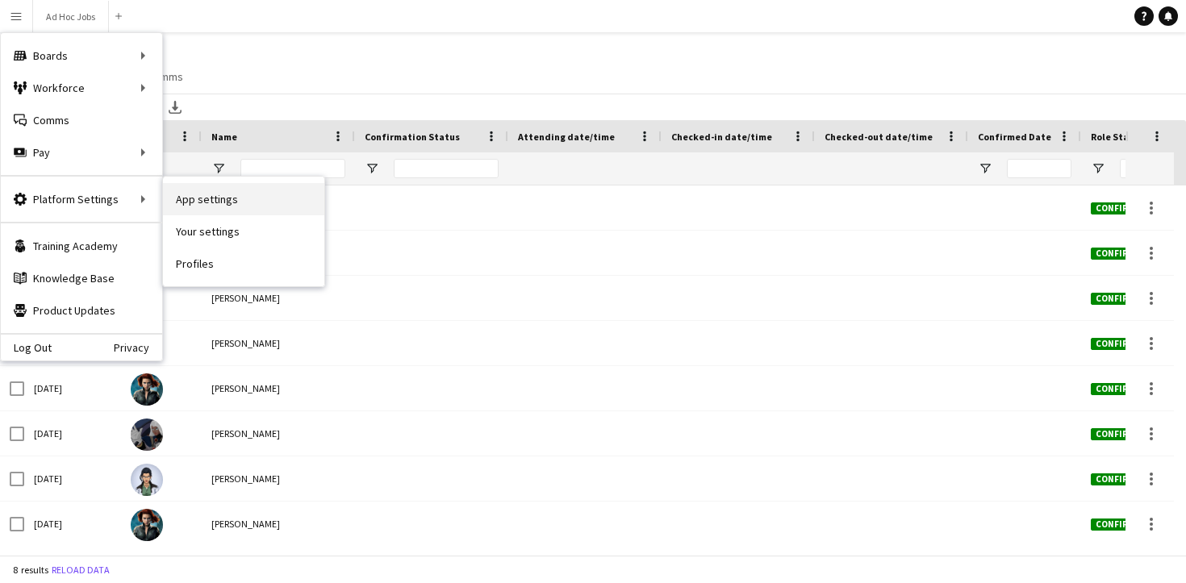
click at [196, 202] on link "App settings" at bounding box center [243, 199] width 161 height 32
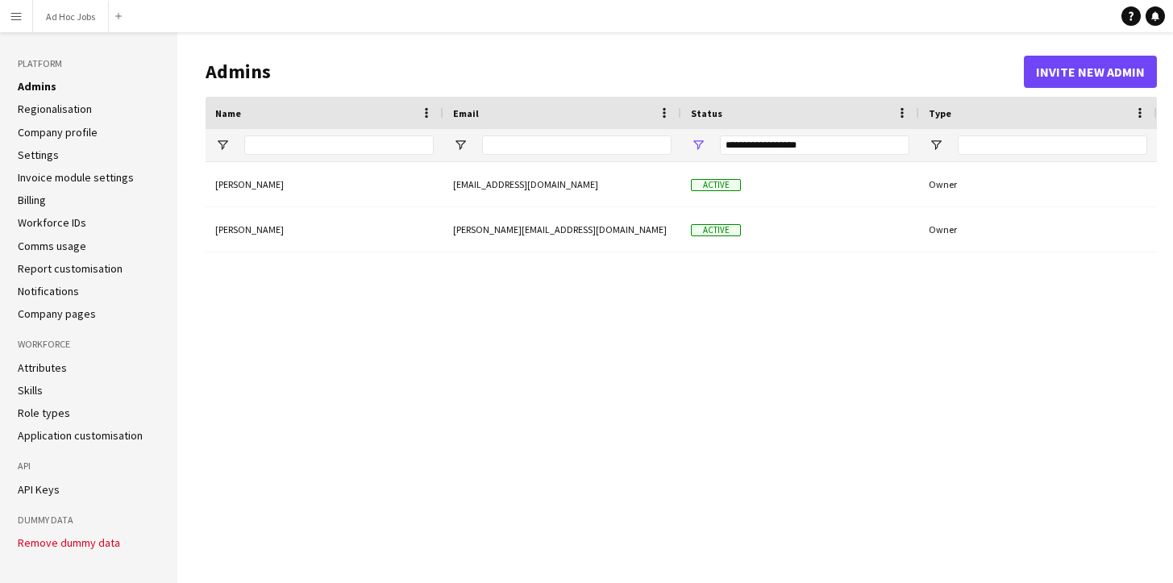
scroll to position [2, 0]
click at [50, 411] on link "Role types" at bounding box center [44, 412] width 52 height 15
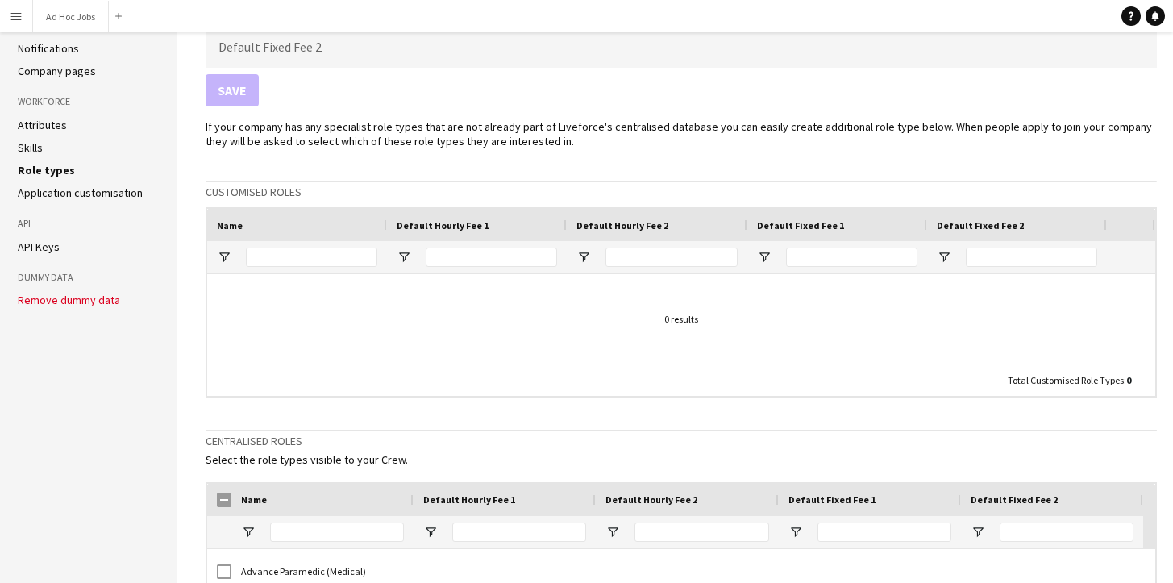
scroll to position [195, 0]
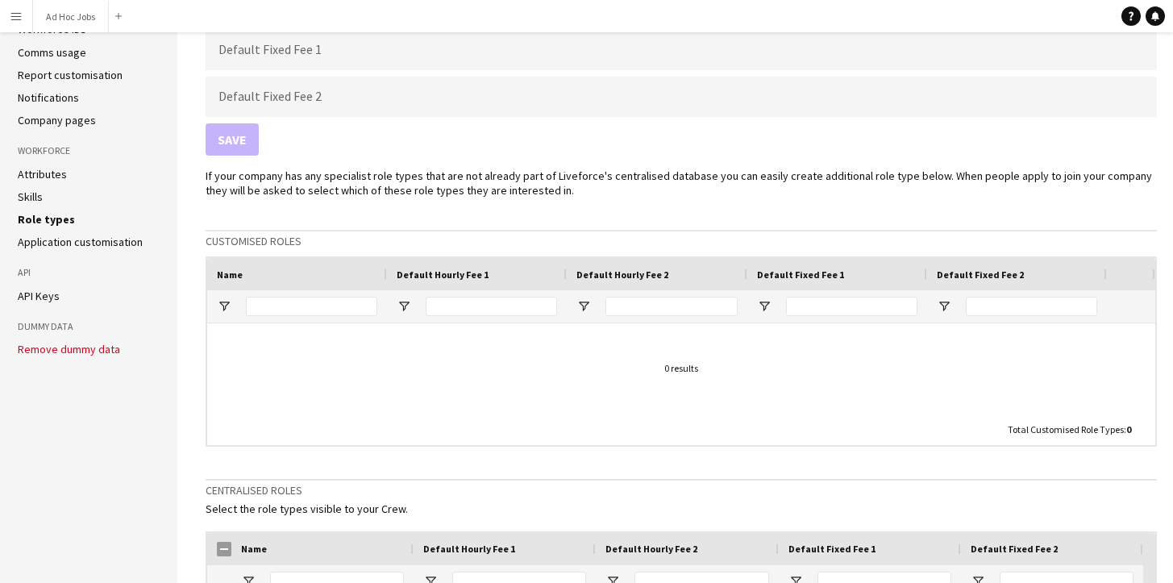
click at [43, 197] on li "Skills" at bounding box center [89, 197] width 142 height 15
click at [29, 198] on link "Skills" at bounding box center [30, 197] width 25 height 15
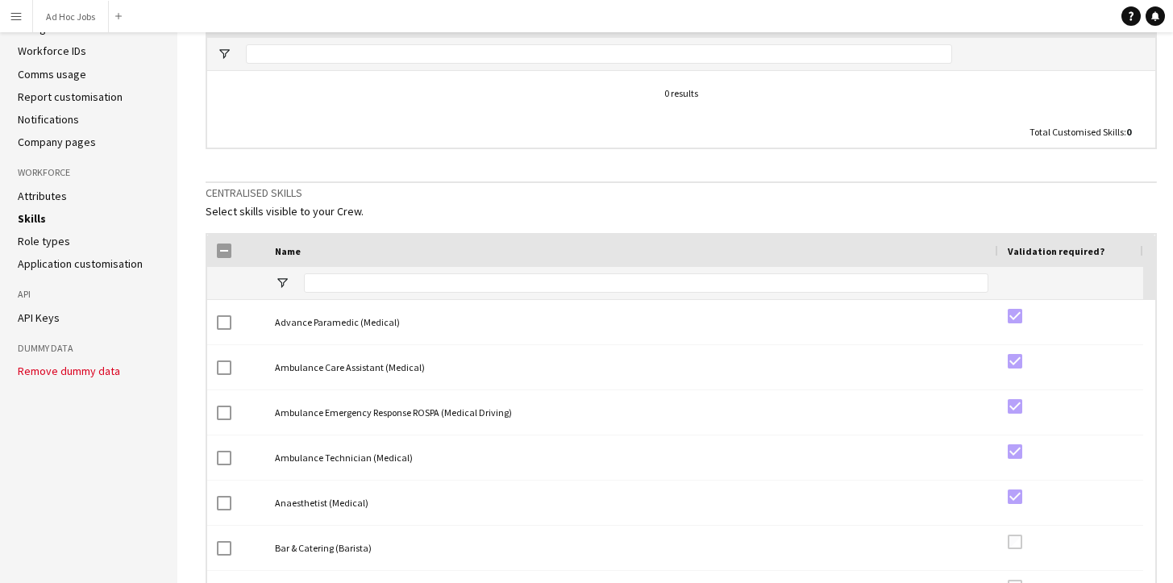
scroll to position [61, 0]
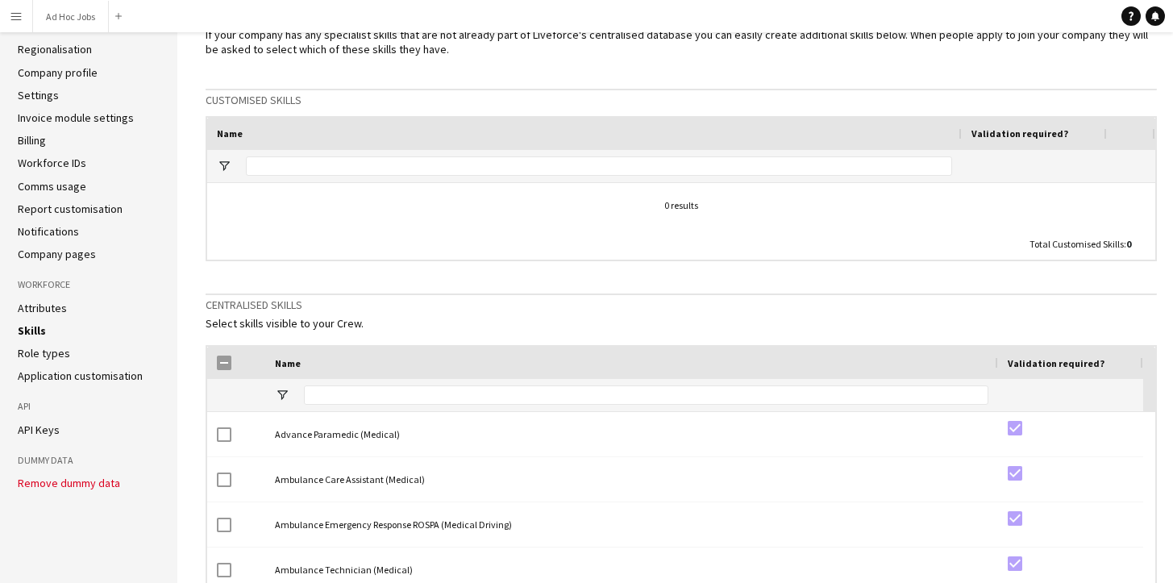
click at [45, 426] on link "API Keys" at bounding box center [39, 430] width 42 height 15
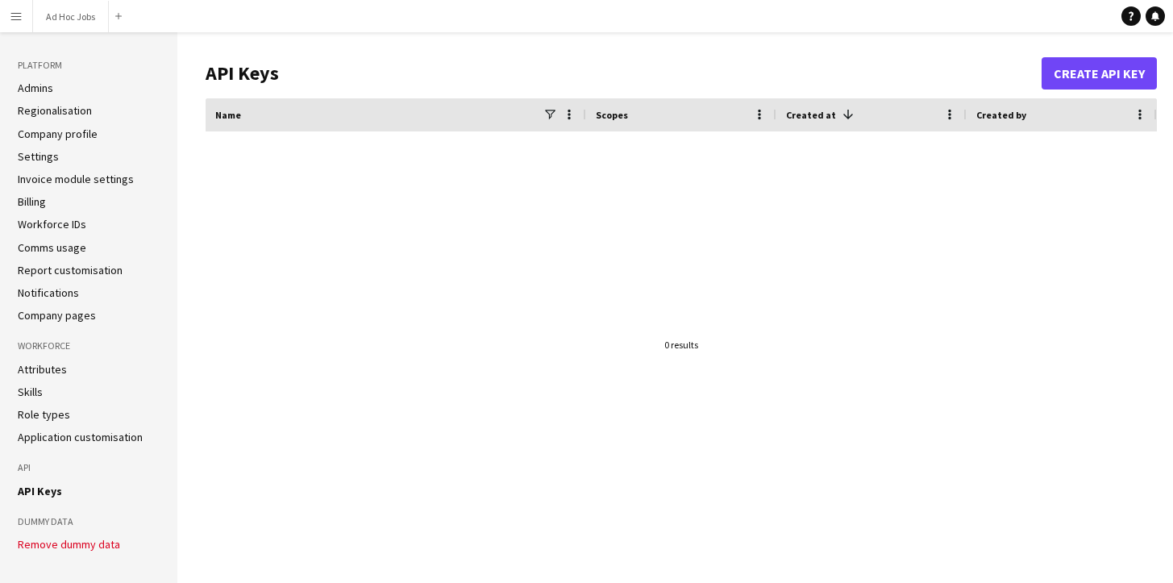
click at [50, 369] on link "Attributes" at bounding box center [42, 369] width 49 height 15
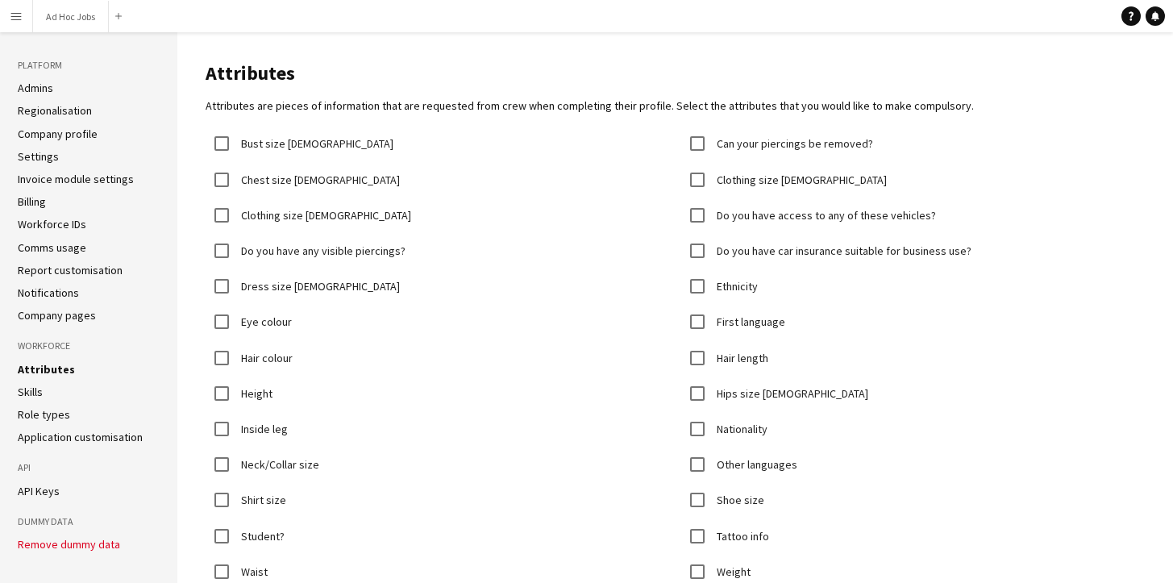
click at [49, 316] on link "Company pages" at bounding box center [57, 315] width 78 height 15
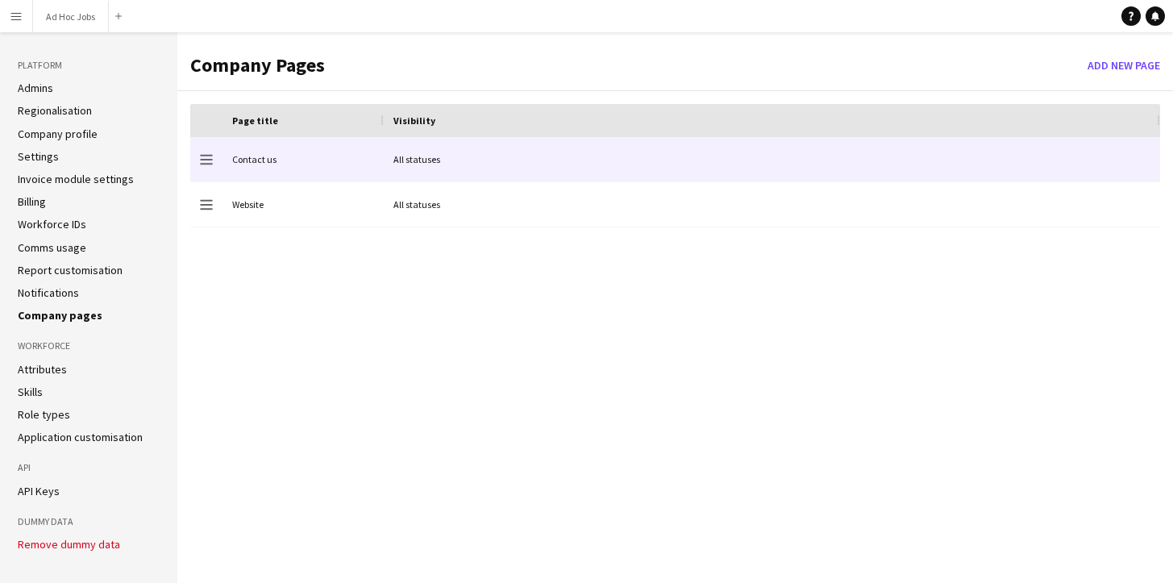
click at [358, 161] on div "Contact us" at bounding box center [303, 159] width 161 height 44
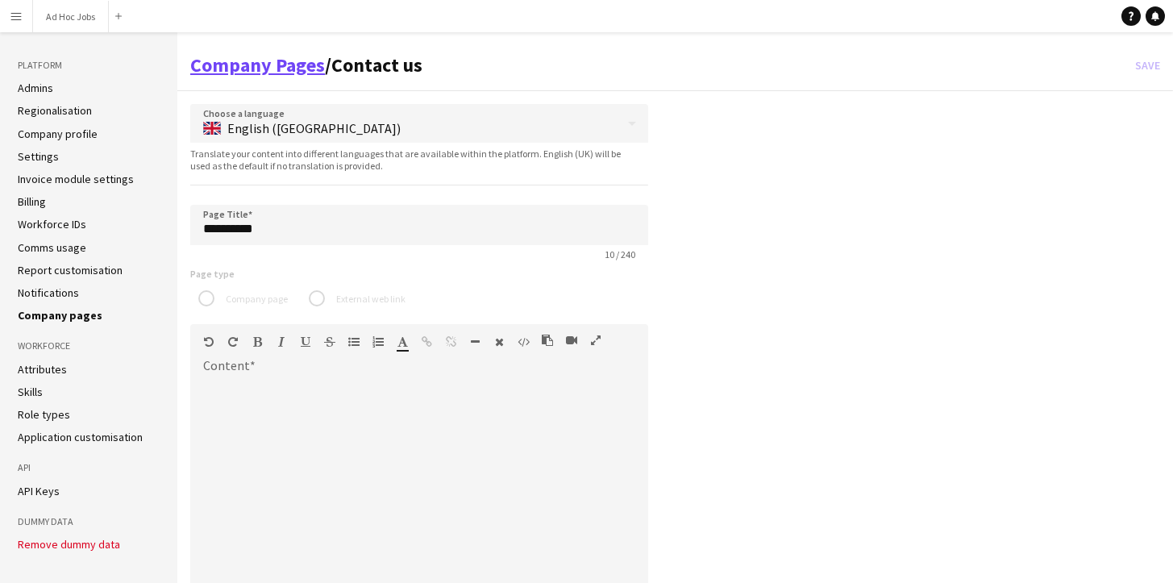
click at [270, 70] on link "Company Pages" at bounding box center [257, 64] width 135 height 25
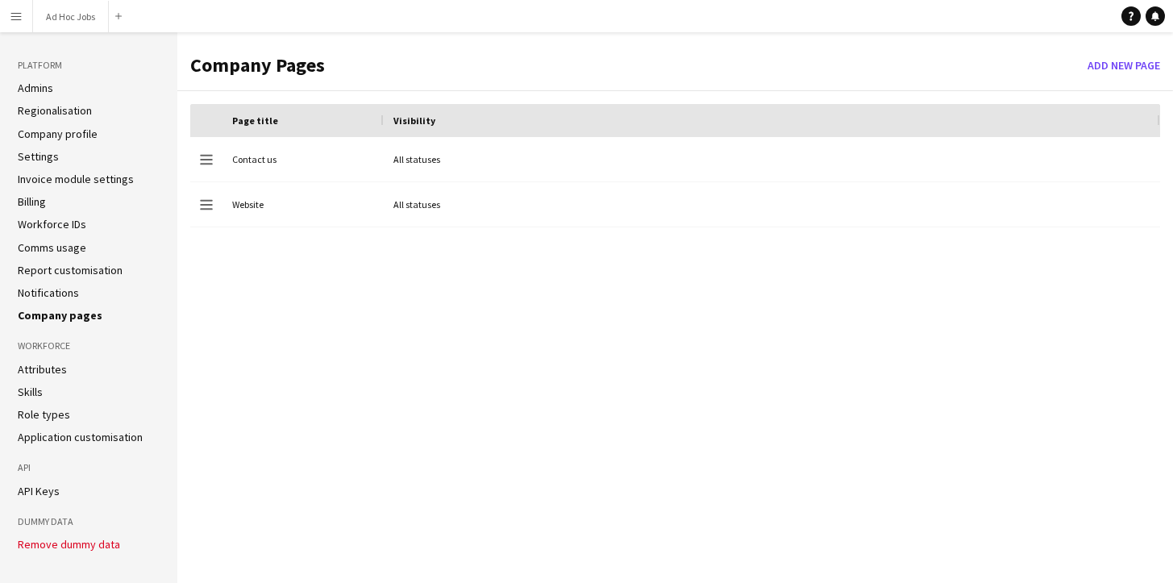
click at [39, 158] on link "Settings" at bounding box center [38, 156] width 41 height 15
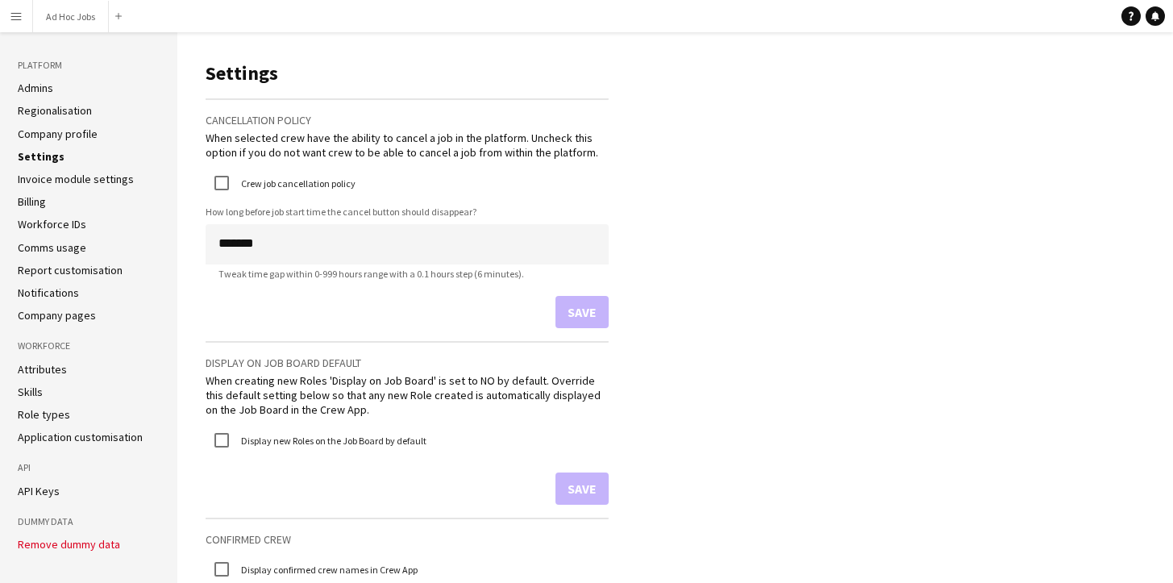
click at [49, 133] on link "Company profile" at bounding box center [58, 134] width 80 height 15
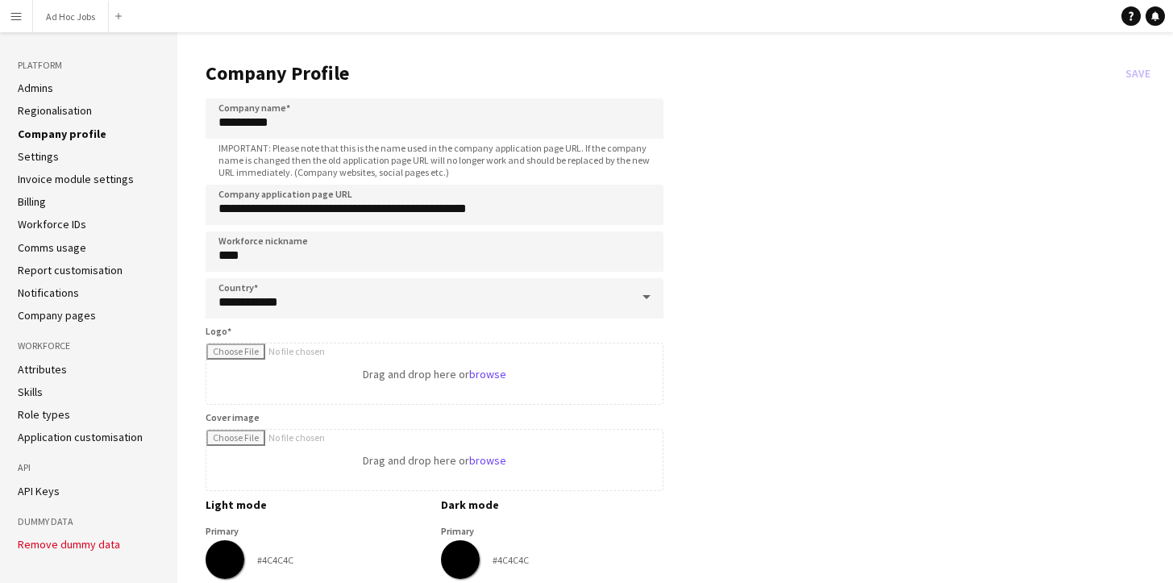
drag, startPoint x: 803, startPoint y: 97, endPoint x: 798, endPoint y: 114, distance: 17.6
click at [785, 49] on header "Company Profile Save" at bounding box center [682, 73] width 952 height 50
